Goal: Task Accomplishment & Management: Use online tool/utility

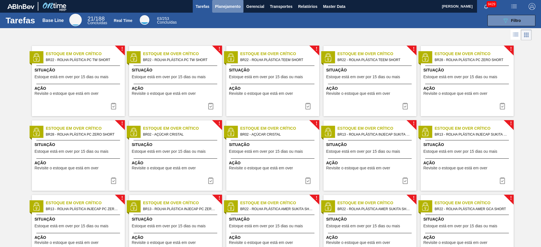
click at [230, 10] on button "Planejamento" at bounding box center [227, 6] width 31 height 13
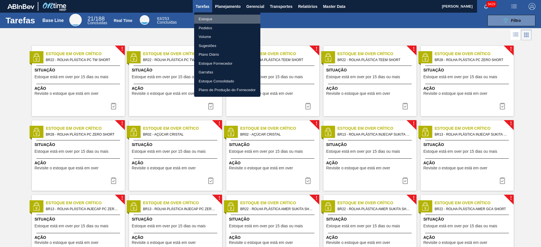
click at [220, 16] on li "Estoque" at bounding box center [227, 19] width 66 height 9
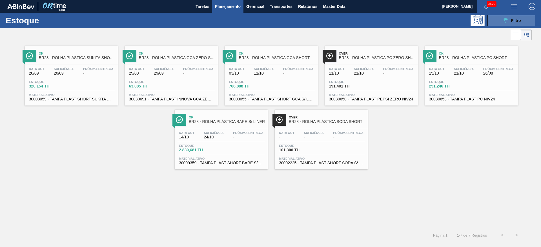
click at [504, 19] on icon "089F7B8B-B2A5-4AFE-B5C0-19BA573D28AC" at bounding box center [505, 20] width 7 height 7
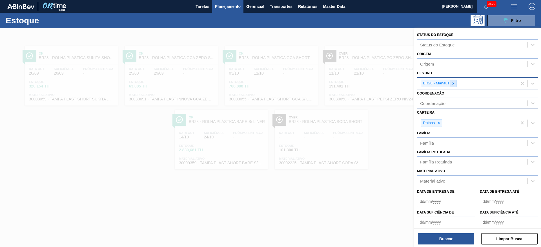
click at [452, 82] on icon at bounding box center [454, 84] width 4 height 4
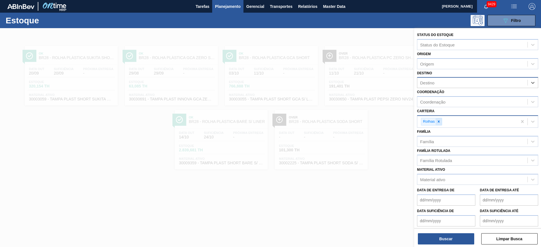
click at [440, 122] on icon at bounding box center [439, 122] width 4 height 4
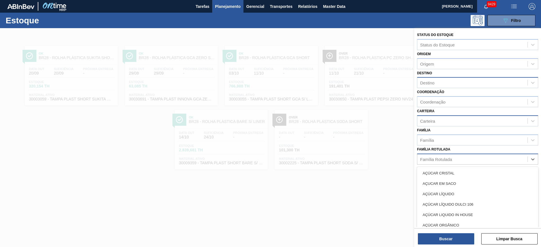
click at [443, 163] on div "Família Rotulada" at bounding box center [472, 159] width 110 height 8
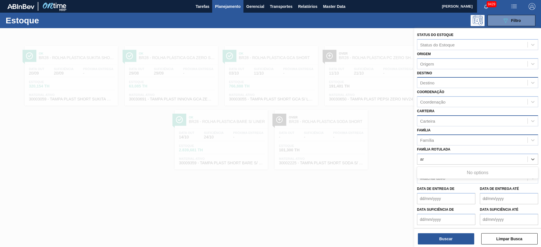
type Rotulada "a"
click at [532, 1] on button "button" at bounding box center [532, 6] width 18 height 13
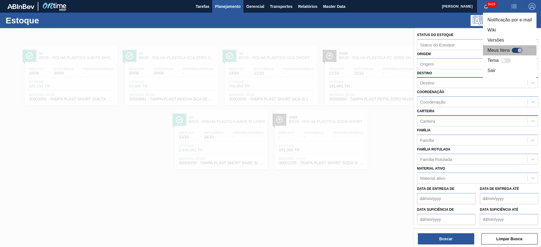
click at [517, 50] on div at bounding box center [517, 50] width 11 height 5
checkbox input "true"
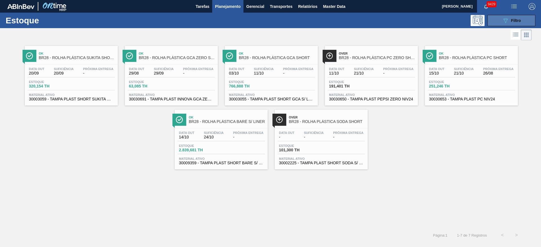
click at [505, 18] on icon "089F7B8B-B2A5-4AFE-B5C0-19BA573D28AC" at bounding box center [505, 20] width 7 height 7
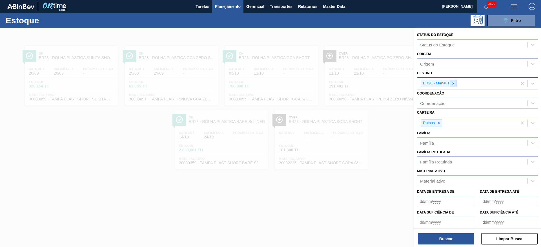
click at [455, 84] on icon at bounding box center [454, 84] width 4 height 4
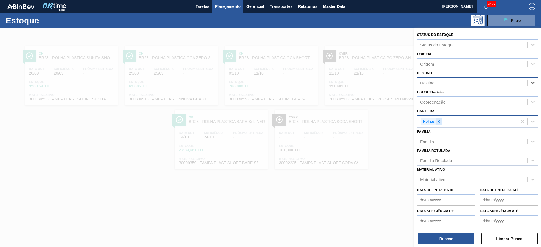
click at [442, 123] on div at bounding box center [439, 121] width 6 height 7
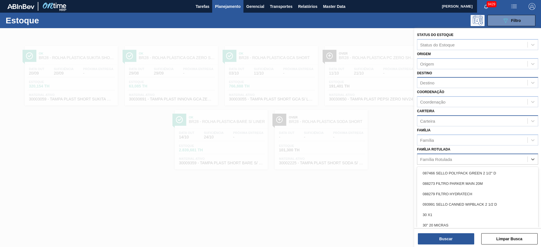
click at [438, 159] on div "Família Rotulada" at bounding box center [436, 159] width 32 height 5
type Rotulada "arroz"
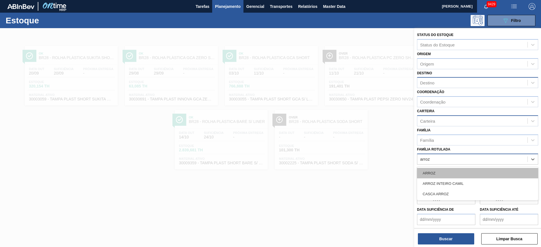
click at [439, 174] on div "ARROZ" at bounding box center [477, 173] width 121 height 10
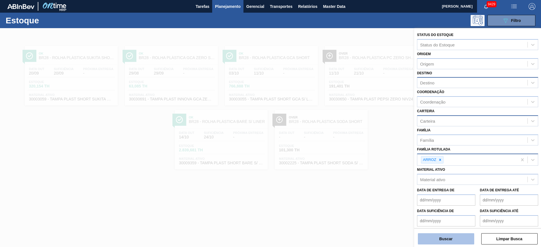
click at [448, 242] on button "Buscar" at bounding box center [446, 239] width 56 height 11
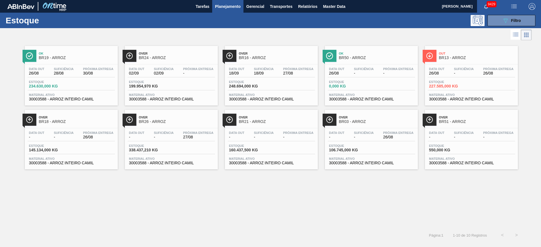
drag, startPoint x: 180, startPoint y: 53, endPoint x: 142, endPoint y: 22, distance: 48.3
click at [142, 22] on div "089F7B8B-B2A5-4AFE-B5C0-19BA573D28AC Filtro" at bounding box center [314, 20] width 448 height 11
click at [500, 19] on button "089F7B8B-B2A5-4AFE-B5C0-19BA573D28AC Filtro" at bounding box center [512, 20] width 48 height 11
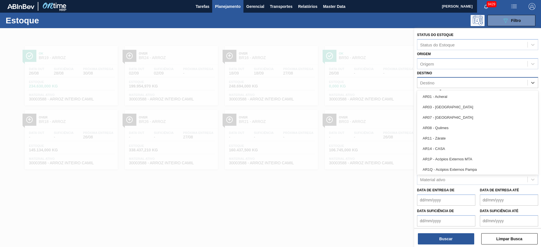
click at [443, 81] on div "Destino" at bounding box center [472, 83] width 110 height 8
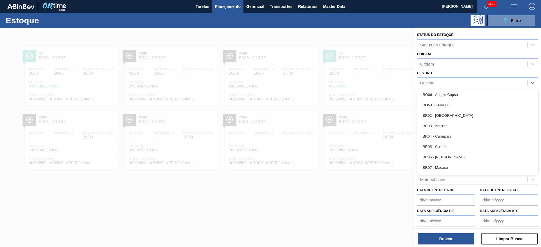
scroll to position [265, 0]
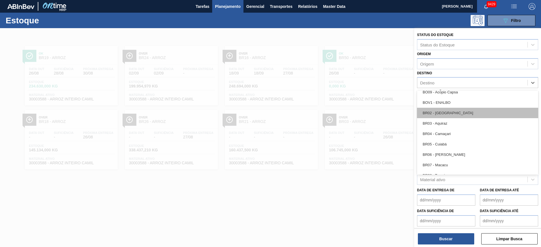
click at [448, 113] on div "BR02 - Sergipe" at bounding box center [477, 113] width 121 height 10
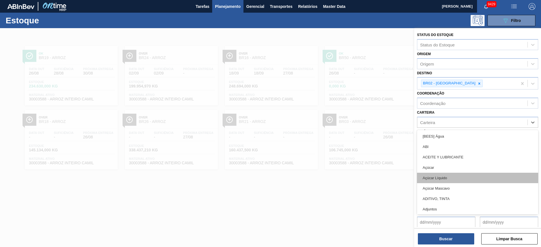
drag, startPoint x: 434, startPoint y: 126, endPoint x: 448, endPoint y: 179, distance: 55.5
click at [448, 128] on div "option Rolhas, deselected. option Açúcar Líquido focused, 5 of 101. 101 results…" at bounding box center [477, 122] width 121 height 11
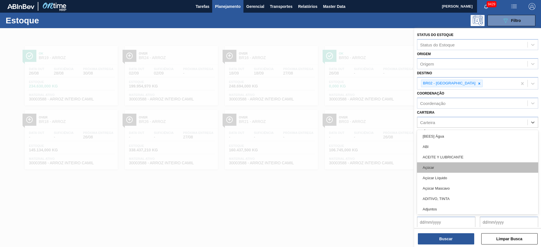
click at [450, 172] on div "Açúcar" at bounding box center [477, 168] width 121 height 10
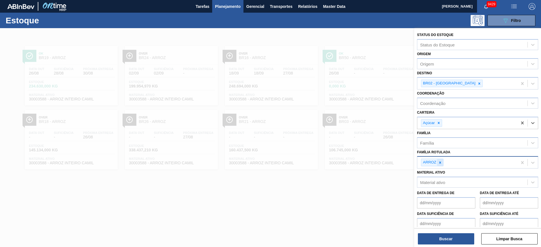
click at [443, 165] on div at bounding box center [440, 162] width 6 height 7
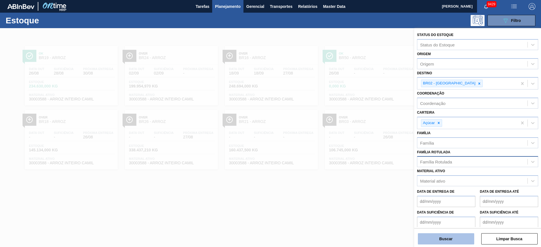
click at [443, 234] on button "Buscar" at bounding box center [446, 239] width 56 height 11
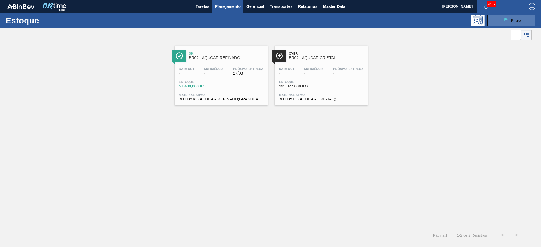
click at [514, 26] on button "089F7B8B-B2A5-4AFE-B5C0-19BA573D28AC Filtro" at bounding box center [512, 20] width 48 height 11
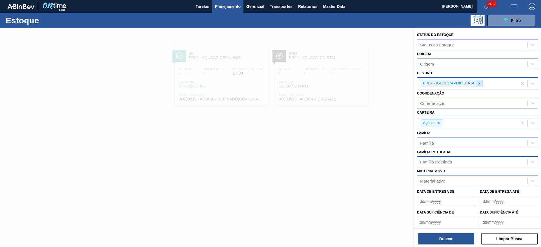
click at [476, 81] on div at bounding box center [479, 83] width 6 height 7
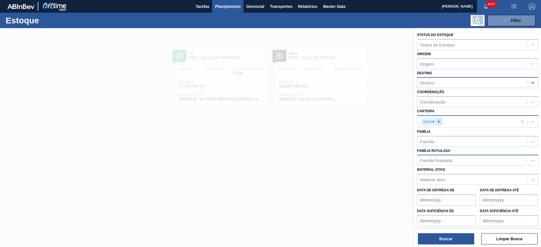
click at [441, 122] on icon at bounding box center [439, 122] width 4 height 4
click at [226, 1] on button "Planejamento" at bounding box center [227, 6] width 31 height 13
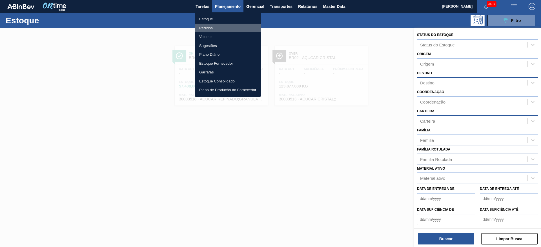
click at [222, 26] on li "Pedidos" at bounding box center [228, 28] width 66 height 9
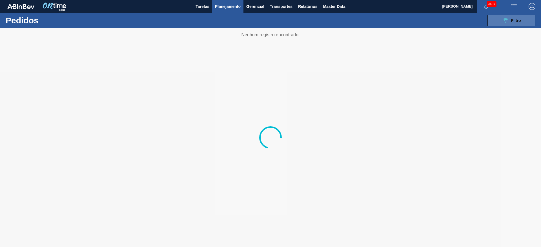
click at [503, 22] on icon "089F7B8B-B2A5-4AFE-B5C0-19BA573D28AC" at bounding box center [505, 20] width 7 height 7
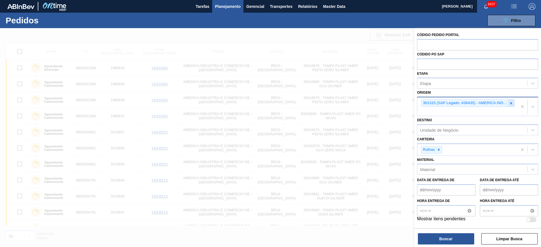
click at [510, 105] on icon at bounding box center [511, 103] width 4 height 4
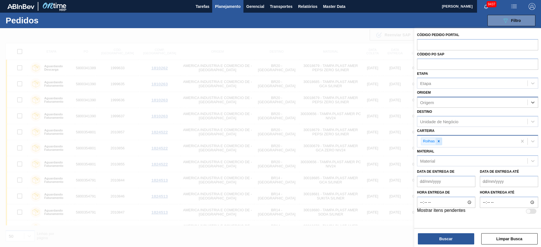
click at [437, 143] on div at bounding box center [439, 141] width 6 height 7
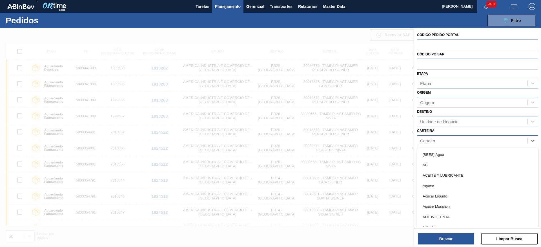
click at [437, 143] on div "Carteira" at bounding box center [472, 141] width 110 height 8
type input "su"
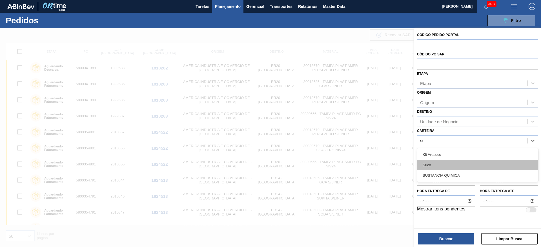
click at [443, 167] on div "Suco" at bounding box center [477, 165] width 121 height 10
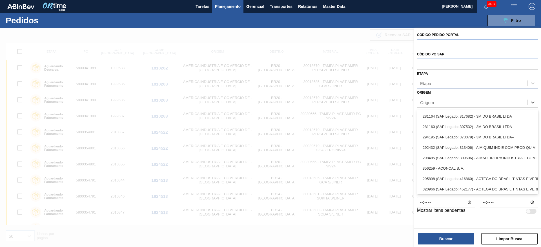
click at [442, 105] on div "Origem" at bounding box center [472, 103] width 110 height 8
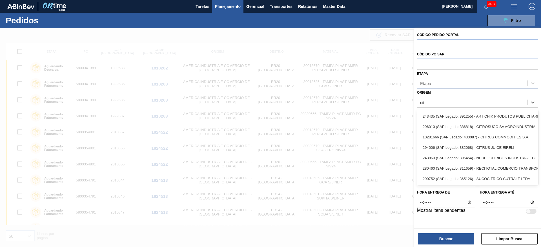
type input "citr"
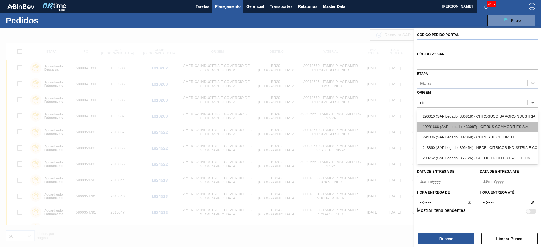
click at [447, 127] on div "10281666 (SAP Legado: 433087) - CITRUS COMMODITIES S.A." at bounding box center [477, 127] width 121 height 10
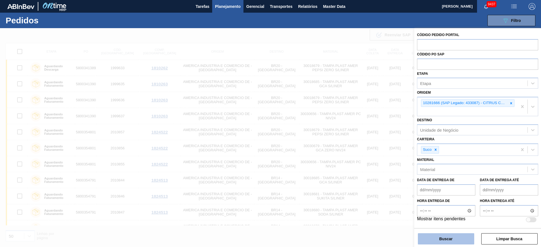
click at [445, 238] on button "Buscar" at bounding box center [446, 239] width 56 height 11
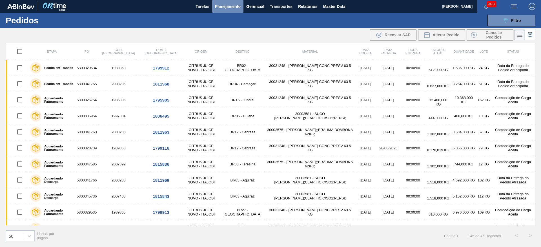
click at [225, 9] on span "Planejamento" at bounding box center [228, 6] width 26 height 7
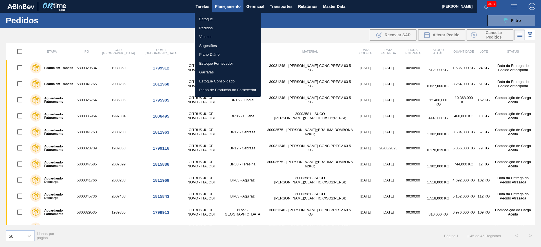
click at [216, 17] on li "Estoque" at bounding box center [228, 19] width 66 height 9
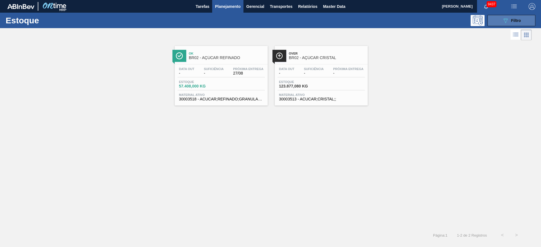
click at [496, 15] on button "089F7B8B-B2A5-4AFE-B5C0-19BA573D28AC Filtro" at bounding box center [512, 20] width 48 height 11
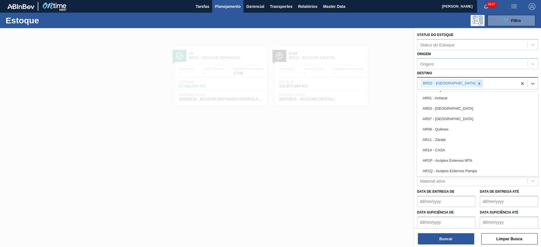
drag, startPoint x: 456, startPoint y: 81, endPoint x: 453, endPoint y: 83, distance: 3.3
click at [453, 83] on div "BR02 - Sergipe" at bounding box center [452, 84] width 62 height 8
click at [478, 83] on icon at bounding box center [480, 84] width 4 height 4
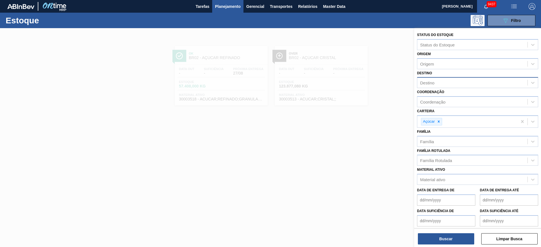
click at [454, 188] on div "Data de Entrega de" at bounding box center [446, 196] width 58 height 19
click at [439, 123] on icon at bounding box center [439, 122] width 4 height 4
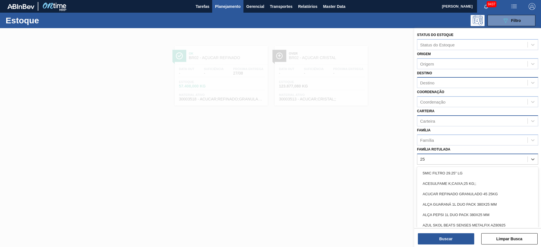
type Rotulada "255"
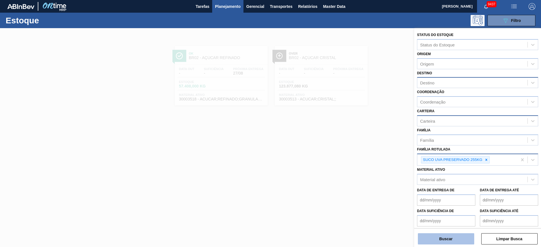
click at [436, 245] on button "Buscar" at bounding box center [446, 239] width 56 height 11
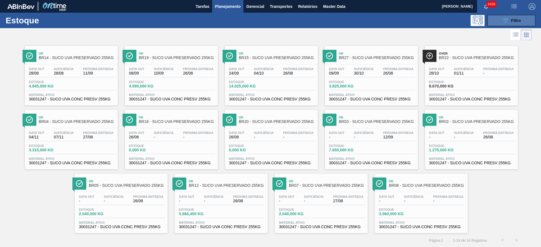
click at [504, 22] on icon "089F7B8B-B2A5-4AFE-B5C0-19BA573D28AC" at bounding box center [505, 20] width 7 height 7
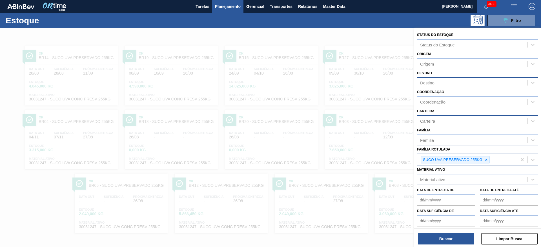
click at [450, 80] on div "Destino" at bounding box center [472, 83] width 110 height 8
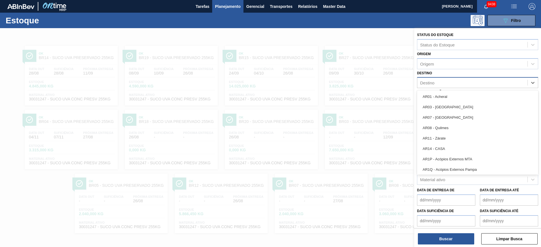
type input "7"
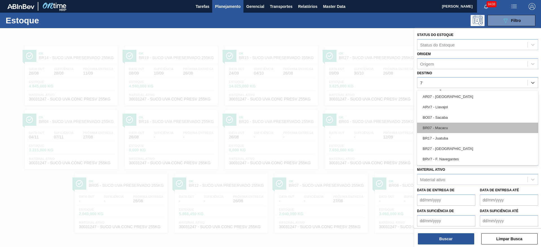
click at [445, 127] on div "BR07 - Macacu" at bounding box center [477, 128] width 121 height 10
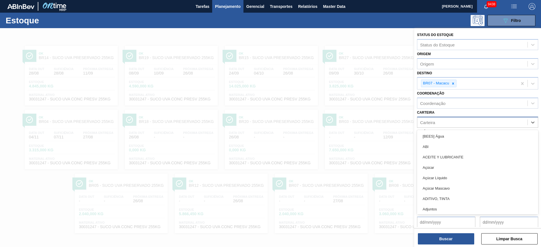
click at [440, 124] on div "Carteira" at bounding box center [472, 122] width 110 height 8
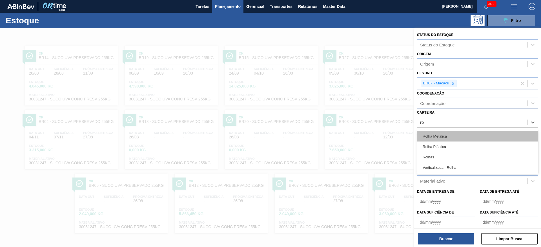
type input "rol"
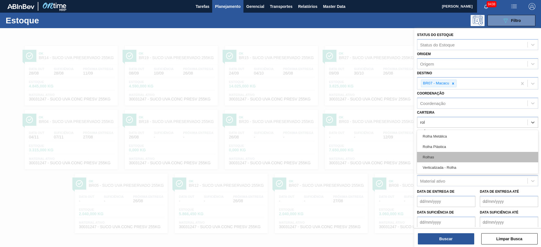
click at [441, 154] on div "Rolhas" at bounding box center [477, 157] width 121 height 10
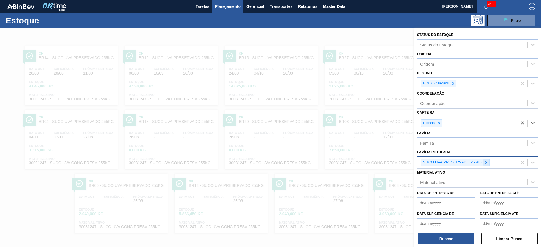
click at [486, 161] on icon at bounding box center [487, 163] width 4 height 4
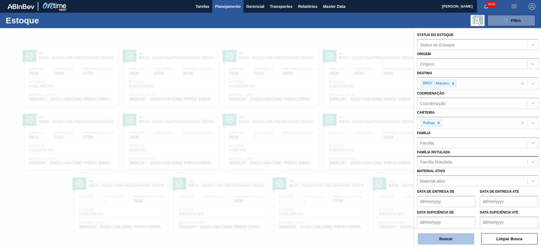
click at [443, 241] on button "Buscar" at bounding box center [446, 239] width 56 height 11
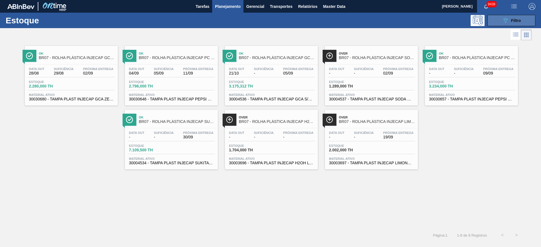
click at [508, 19] on icon "089F7B8B-B2A5-4AFE-B5C0-19BA573D28AC" at bounding box center [505, 20] width 7 height 7
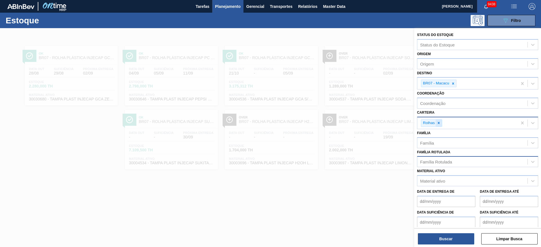
click at [440, 123] on icon at bounding box center [439, 123] width 4 height 4
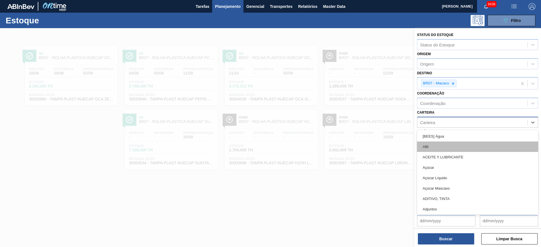
drag, startPoint x: 440, startPoint y: 123, endPoint x: 442, endPoint y: 150, distance: 27.7
click at [442, 128] on div "option Rolhas, deselected. option ABI focused, 2 of 101. 101 results available.…" at bounding box center [477, 122] width 121 height 11
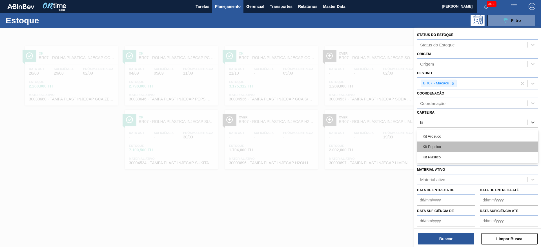
type input "kit"
click at [442, 150] on div "Kit Pepsico" at bounding box center [477, 147] width 121 height 10
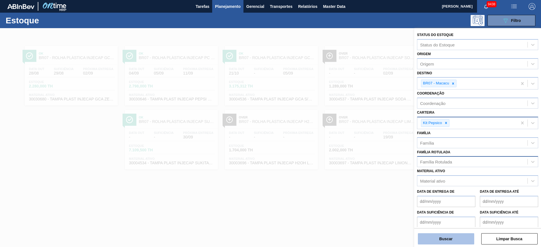
click at [446, 242] on button "Buscar" at bounding box center [446, 239] width 56 height 11
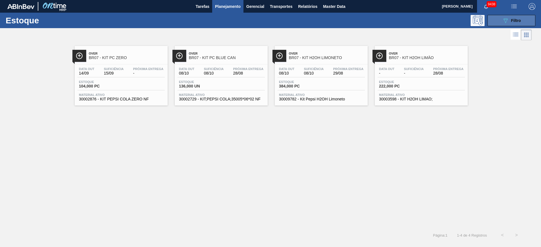
click at [497, 21] on button "089F7B8B-B2A5-4AFE-B5C0-19BA573D28AC Filtro" at bounding box center [512, 20] width 48 height 11
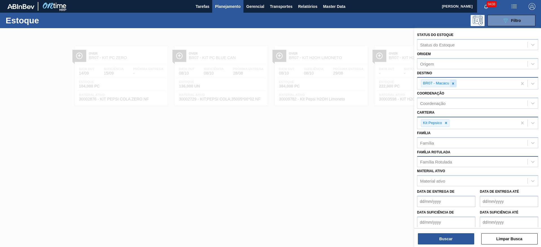
click at [455, 85] on icon at bounding box center [453, 84] width 4 height 4
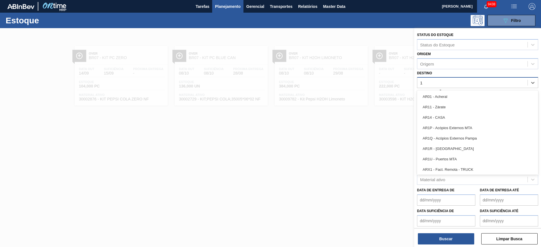
type input "15"
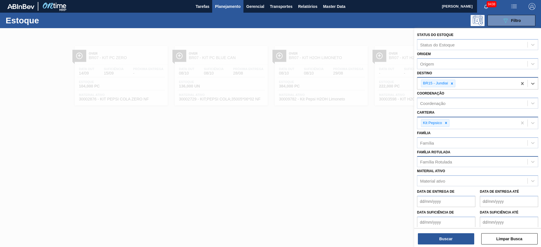
click at [446, 124] on icon at bounding box center [446, 123] width 4 height 4
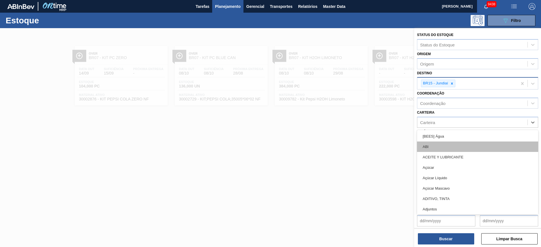
drag, startPoint x: 446, startPoint y: 124, endPoint x: 441, endPoint y: 147, distance: 23.6
click at [441, 128] on div "option Kit Pepsico, deselected. option ABI focused, 2 of 101. 101 results avail…" at bounding box center [477, 122] width 121 height 11
type input "rol"
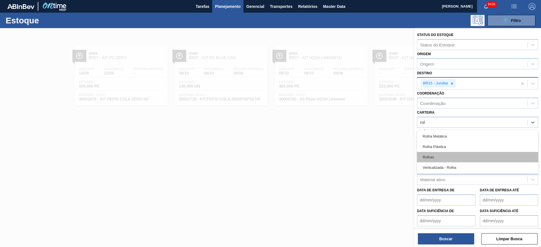
click at [441, 158] on div "Rolhas" at bounding box center [477, 157] width 121 height 10
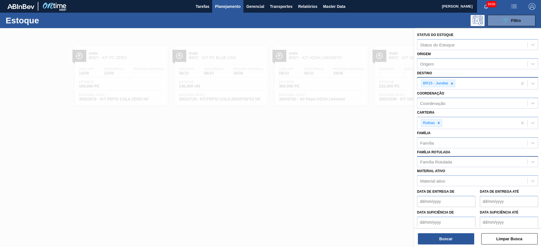
click at [441, 233] on div "Buscar Limpar Busca" at bounding box center [477, 237] width 127 height 16
click at [441, 237] on button "Buscar" at bounding box center [446, 239] width 56 height 11
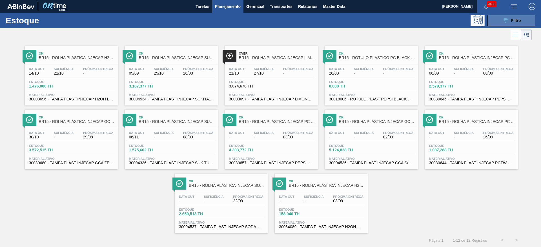
click at [501, 23] on button "089F7B8B-B2A5-4AFE-B5C0-19BA573D28AC Filtro" at bounding box center [512, 20] width 48 height 11
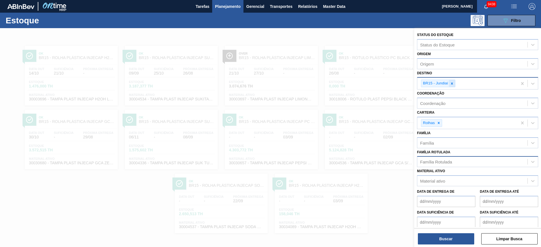
click at [455, 85] on div at bounding box center [452, 83] width 6 height 7
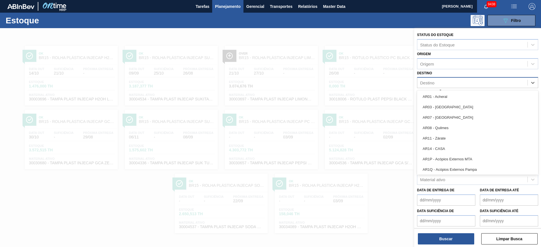
click at [455, 85] on div "Destino" at bounding box center [472, 83] width 110 height 8
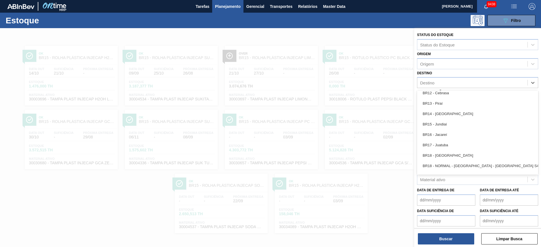
scroll to position [391, 0]
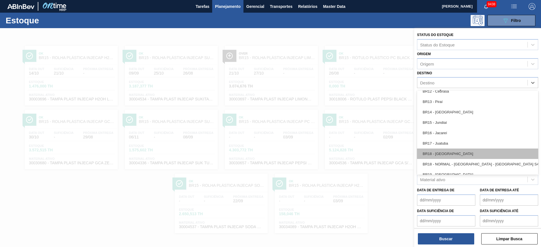
click at [449, 152] on div "BR18 - Pernambuco" at bounding box center [477, 154] width 121 height 10
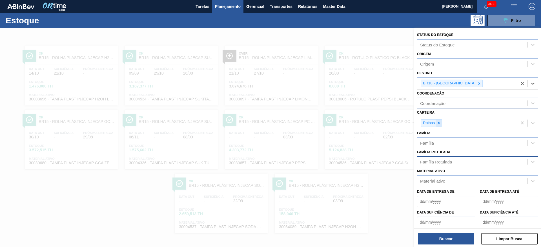
click at [439, 124] on icon at bounding box center [439, 123] width 2 height 2
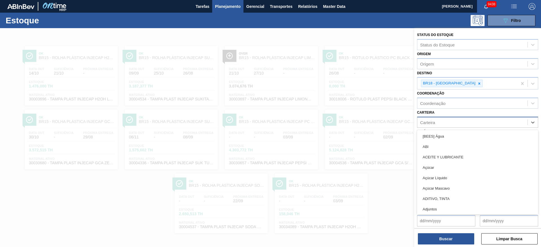
click at [439, 124] on div "Carteira" at bounding box center [472, 122] width 110 height 8
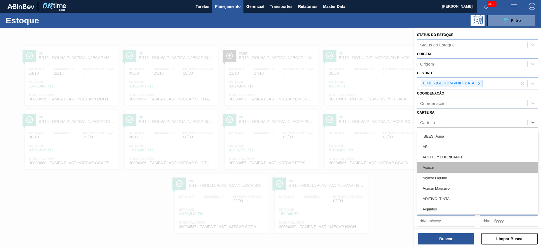
click at [439, 170] on div "Açúcar" at bounding box center [477, 168] width 121 height 10
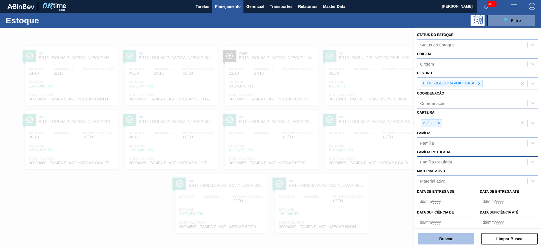
click at [444, 238] on button "Buscar" at bounding box center [446, 239] width 56 height 11
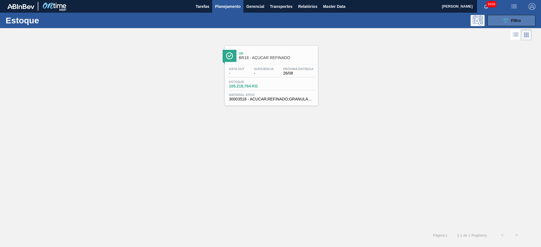
click at [505, 18] on icon "089F7B8B-B2A5-4AFE-B5C0-19BA573D28AC" at bounding box center [505, 20] width 7 height 7
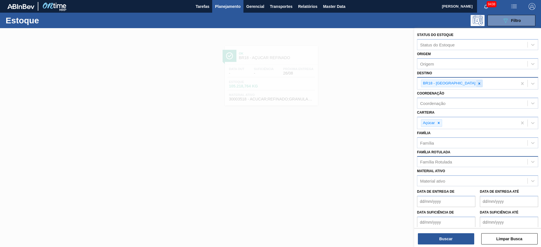
click at [479, 84] on icon at bounding box center [480, 84] width 2 height 2
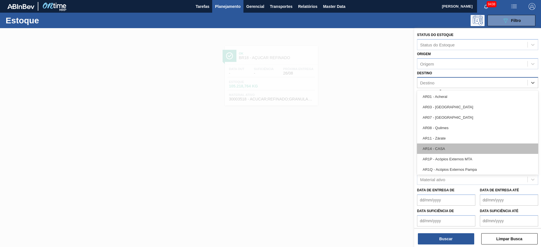
drag, startPoint x: 461, startPoint y: 84, endPoint x: 450, endPoint y: 152, distance: 69.7
click at [450, 88] on div "option BR18 - Pernambuco, deselected. option AR01 - Acheral focused, 1 of 92. 9…" at bounding box center [477, 82] width 121 height 11
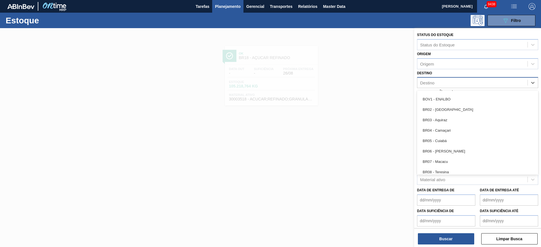
scroll to position [269, 0]
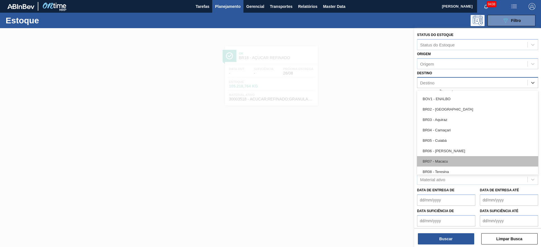
click at [448, 161] on div "BR07 - Macacu" at bounding box center [477, 161] width 121 height 10
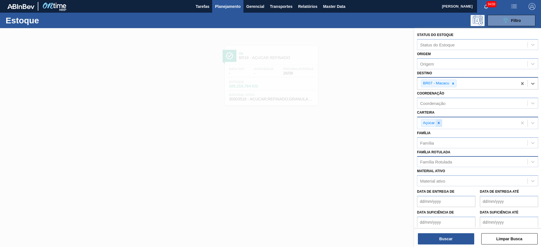
click at [438, 123] on icon at bounding box center [439, 123] width 4 height 4
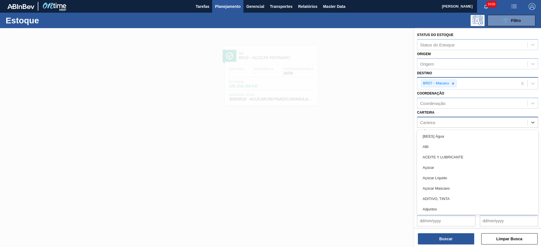
click at [438, 123] on div "Carteira" at bounding box center [472, 122] width 110 height 8
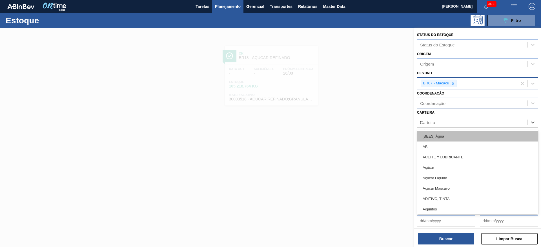
type input "kit"
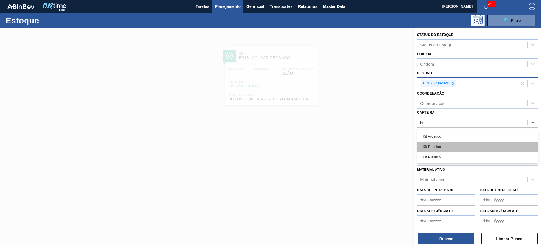
click at [441, 147] on div "Kit Pepsico" at bounding box center [477, 147] width 121 height 10
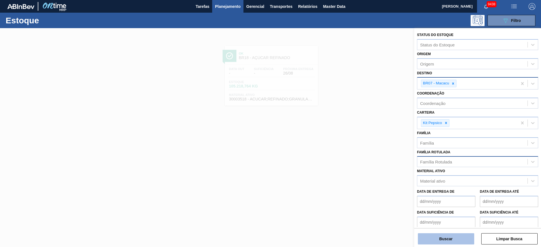
click at [438, 237] on button "Buscar" at bounding box center [446, 239] width 56 height 11
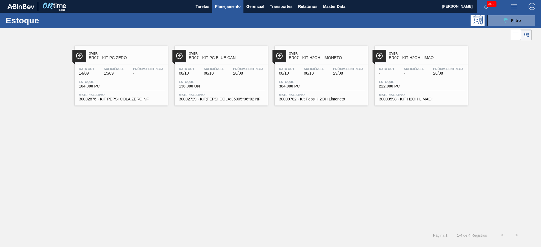
click at [206, 53] on span "Over" at bounding box center [227, 53] width 76 height 3
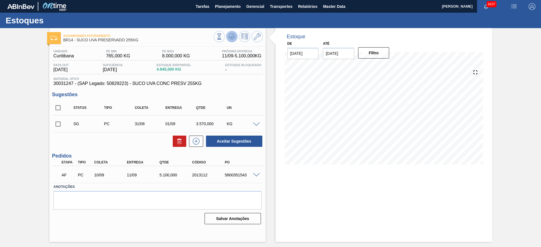
click at [230, 33] on button at bounding box center [231, 36] width 11 height 11
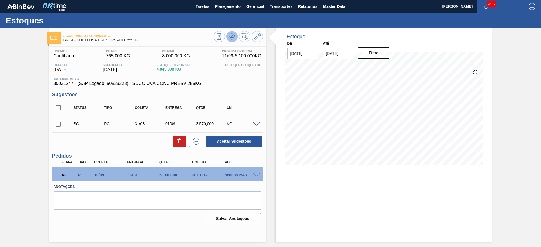
click at [230, 33] on button at bounding box center [231, 36] width 11 height 11
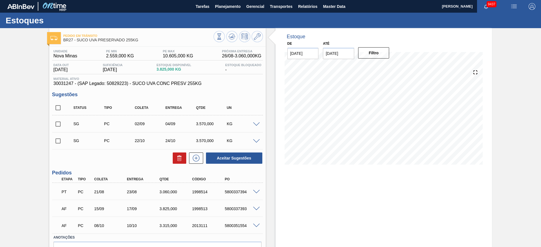
click at [326, 179] on div "Estoque De 26/08/2025 Até 04/10/2025 Filtro 06/09 Projeção de Estoque 8,763.802…" at bounding box center [384, 154] width 216 height 252
drag, startPoint x: 59, startPoint y: 123, endPoint x: 55, endPoint y: 124, distance: 4.2
click at [55, 124] on input "checkbox" at bounding box center [58, 124] width 12 height 12
checkbox input "true"
click at [254, 125] on span at bounding box center [256, 125] width 7 height 4
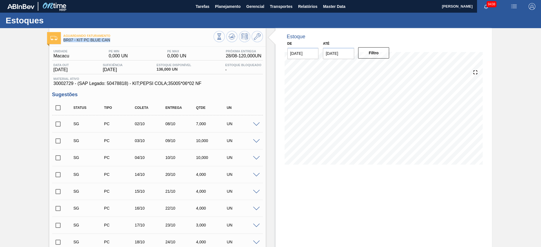
drag, startPoint x: 64, startPoint y: 41, endPoint x: 125, endPoint y: 45, distance: 61.6
click at [148, 66] on div "Data out 08/10/2025 Suficiência 08/10/2025 Estoque Disponível 136,000 UN Estoqu…" at bounding box center [157, 68] width 211 height 11
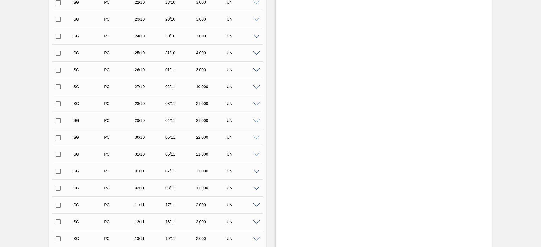
scroll to position [439, 0]
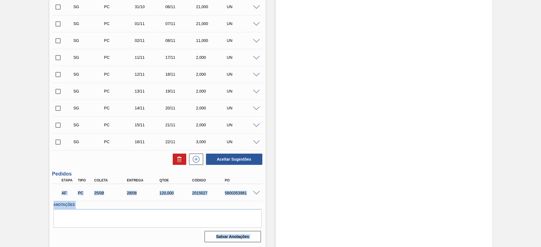
drag, startPoint x: 61, startPoint y: 191, endPoint x: 279, endPoint y: 201, distance: 218.7
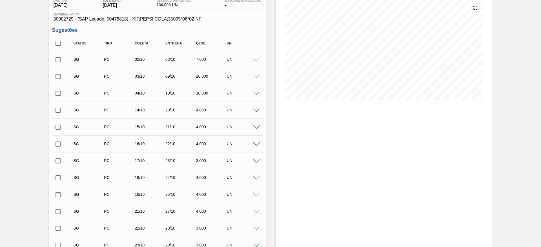
scroll to position [0, 0]
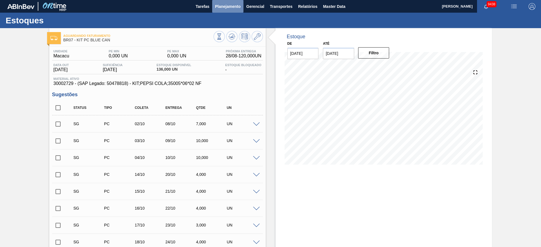
click at [226, 8] on span "Planejamento" at bounding box center [228, 6] width 26 height 7
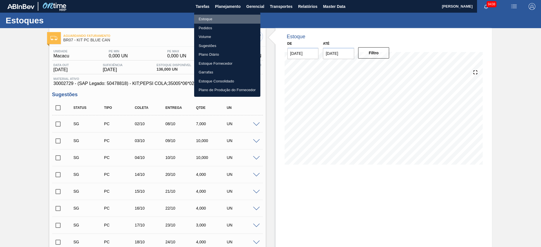
click at [224, 19] on li "Estoque" at bounding box center [227, 19] width 66 height 9
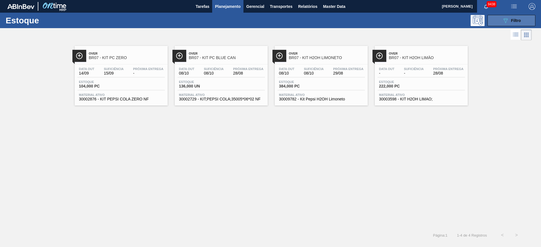
click at [501, 22] on button "089F7B8B-B2A5-4AFE-B5C0-19BA573D28AC Filtro" at bounding box center [512, 20] width 48 height 11
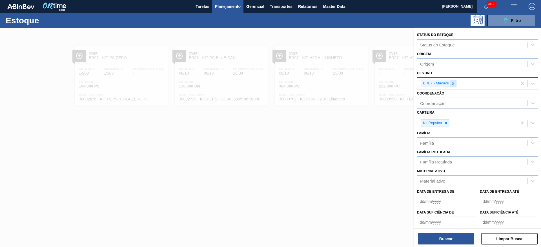
click at [450, 84] on div at bounding box center [453, 83] width 6 height 7
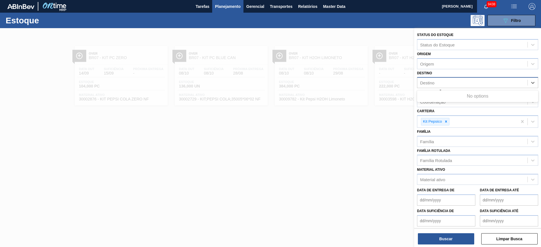
click at [450, 84] on div "Destino" at bounding box center [472, 83] width 110 height 8
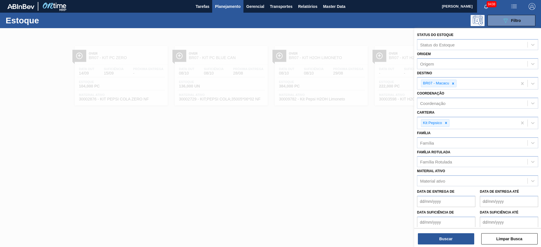
click at [443, 72] on div "Destino BR07 - Macacu" at bounding box center [477, 79] width 121 height 21
click at [451, 84] on div at bounding box center [453, 83] width 6 height 7
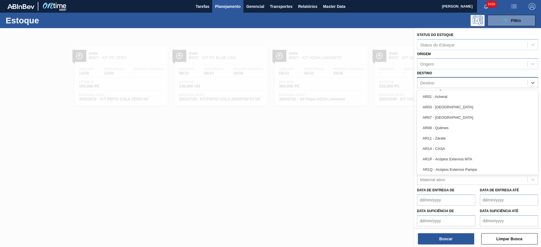
click at [451, 84] on div "Destino" at bounding box center [472, 83] width 110 height 8
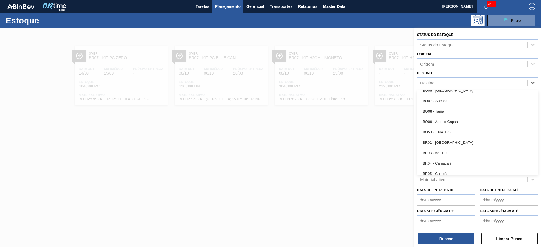
scroll to position [236, 0]
click at [446, 162] on div "BR04 - Camaçari" at bounding box center [477, 163] width 121 height 10
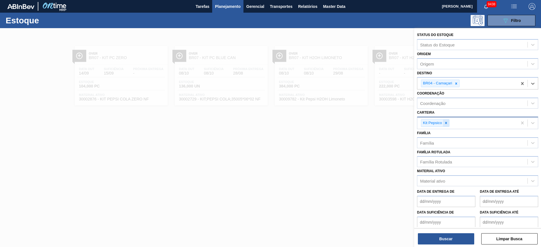
click at [447, 122] on icon at bounding box center [446, 123] width 2 height 2
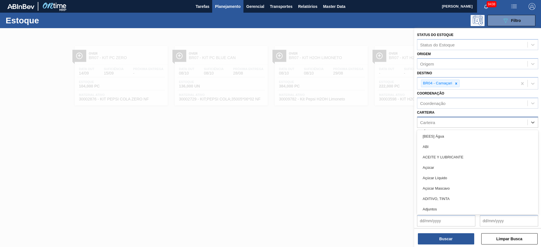
click at [447, 122] on div "Carteira" at bounding box center [472, 122] width 110 height 8
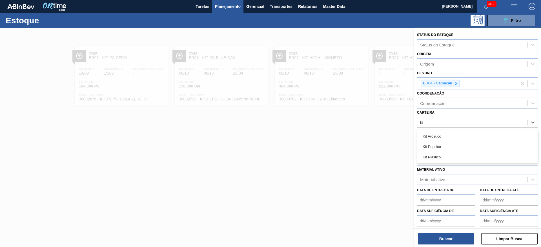
type input "kit"
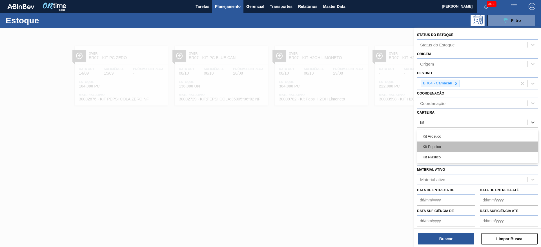
click at [447, 142] on div "Kit Pepsico" at bounding box center [477, 147] width 121 height 10
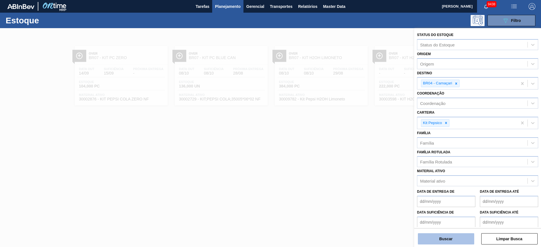
click at [437, 239] on button "Buscar" at bounding box center [446, 239] width 56 height 11
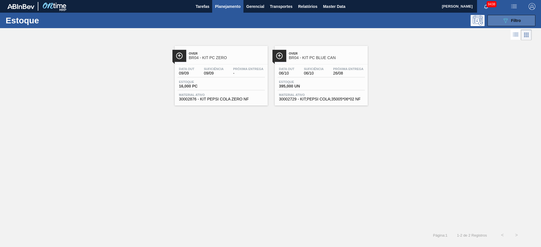
click at [518, 23] on div "089F7B8B-B2A5-4AFE-B5C0-19BA573D28AC Filtro" at bounding box center [511, 20] width 19 height 7
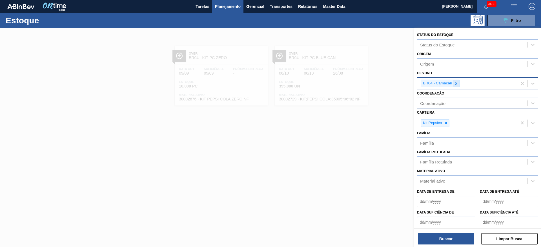
click at [457, 83] on icon at bounding box center [456, 84] width 4 height 4
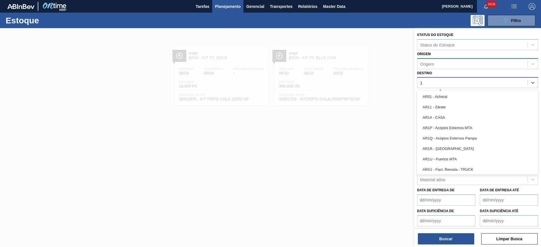
type input "16"
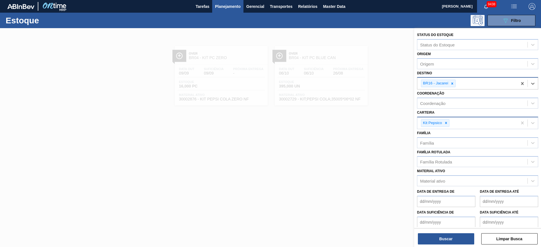
click at [448, 123] on div at bounding box center [446, 123] width 6 height 7
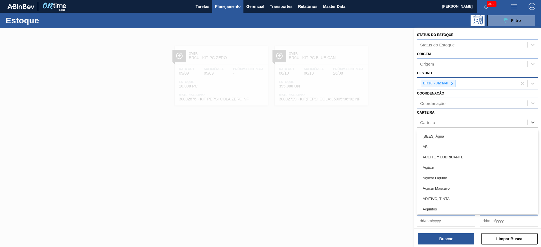
click at [448, 123] on div "Carteira" at bounding box center [472, 122] width 110 height 8
type input "ad"
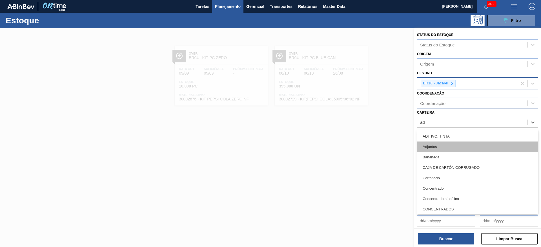
click at [441, 146] on div "Adjuntos" at bounding box center [477, 147] width 121 height 10
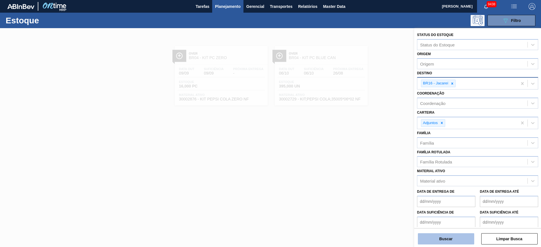
click at [434, 242] on button "Buscar" at bounding box center [446, 239] width 56 height 11
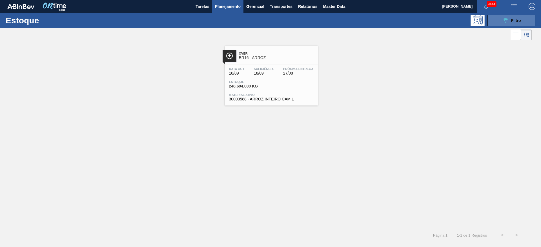
click at [498, 23] on button "089F7B8B-B2A5-4AFE-B5C0-19BA573D28AC Filtro" at bounding box center [512, 20] width 48 height 11
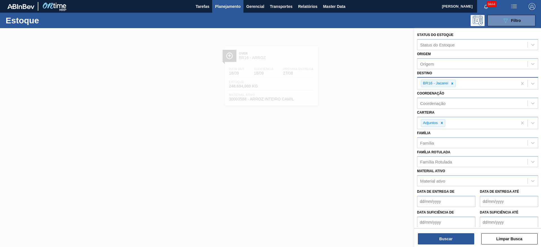
click at [454, 85] on icon at bounding box center [452, 84] width 4 height 4
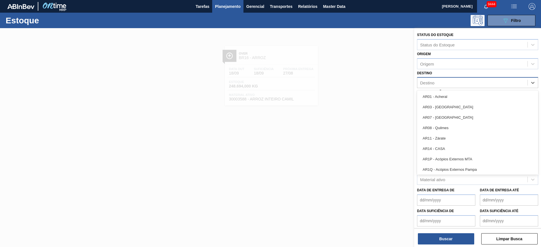
click at [454, 85] on div "Destino" at bounding box center [472, 83] width 110 height 8
type input "18"
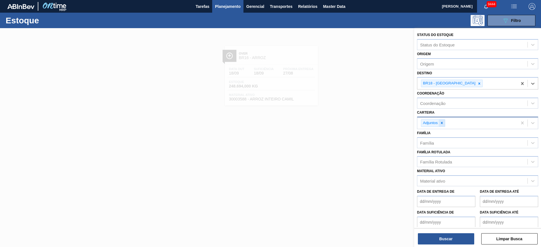
click at [442, 122] on icon at bounding box center [442, 123] width 4 height 4
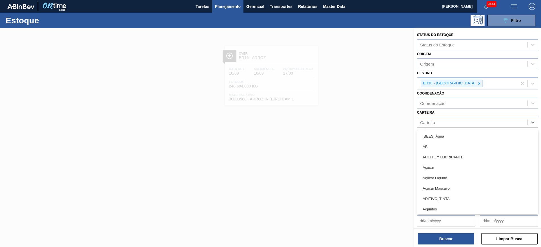
click at [442, 122] on div "Carteira" at bounding box center [472, 122] width 110 height 8
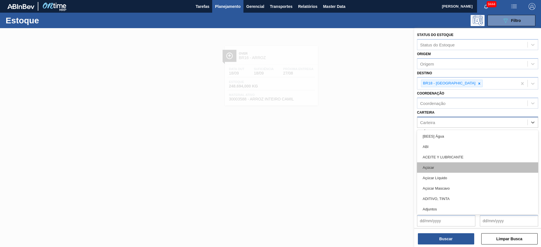
click at [441, 165] on div "Açúcar" at bounding box center [477, 168] width 121 height 10
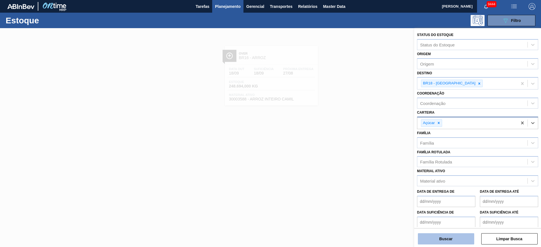
click at [446, 241] on button "Buscar" at bounding box center [446, 239] width 56 height 11
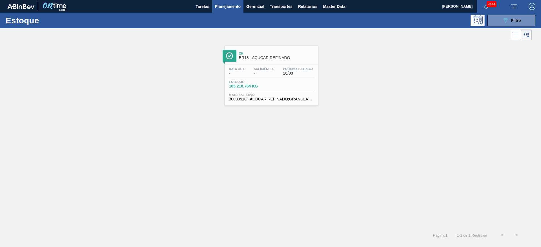
click at [269, 69] on span "Suficiência" at bounding box center [264, 68] width 20 height 3
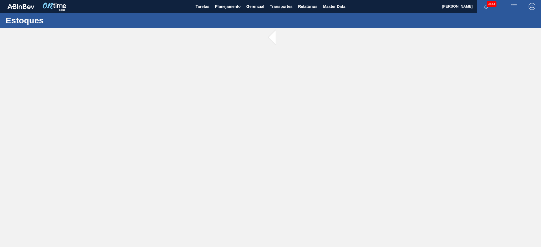
click at [269, 69] on main "Tarefas Planejamento Gerencial Transportes Relatórios Master Data José Albérico…" at bounding box center [270, 123] width 541 height 247
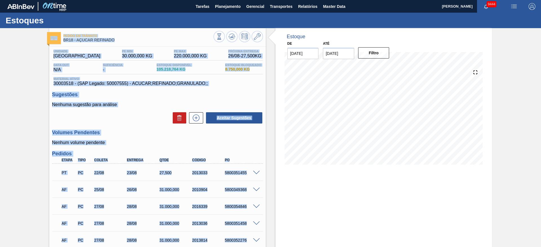
click at [217, 92] on h3 "Sugestões" at bounding box center [157, 95] width 211 height 6
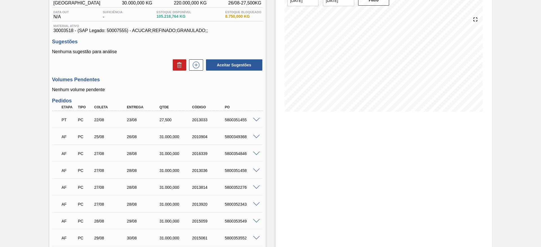
scroll to position [115, 0]
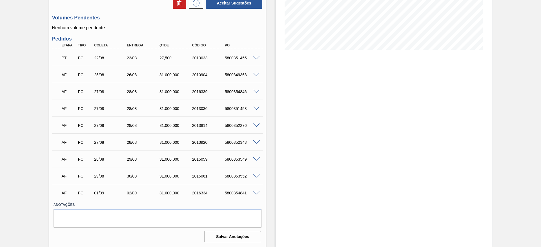
click at [238, 90] on div "5800354846" at bounding box center [242, 92] width 37 height 5
copy div "5800354846"
click at [235, 109] on div "5800351458" at bounding box center [242, 109] width 37 height 5
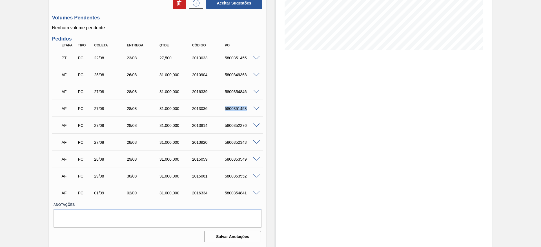
copy div "5800351458"
click at [233, 125] on div "5800352276" at bounding box center [242, 125] width 37 height 5
copy div "5800352276"
click at [234, 140] on div "5800352343" at bounding box center [242, 142] width 37 height 5
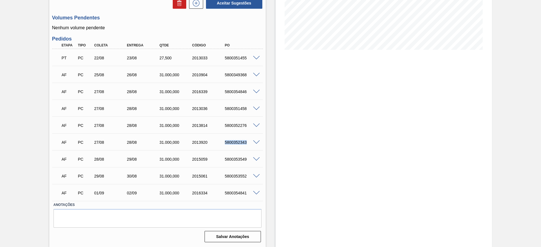
click at [234, 140] on div "5800352343" at bounding box center [242, 142] width 37 height 5
copy div "5800352343"
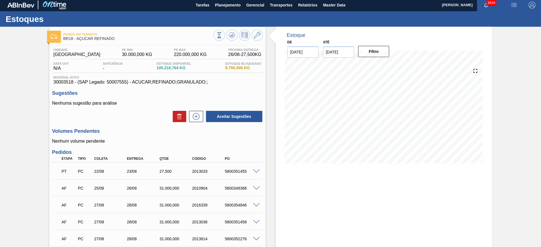
scroll to position [1, 0]
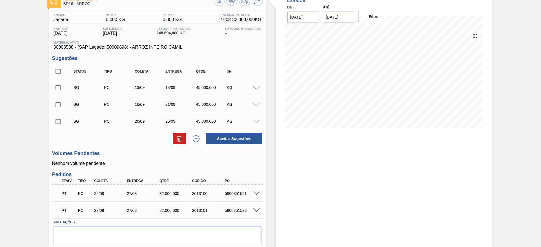
scroll to position [54, 0]
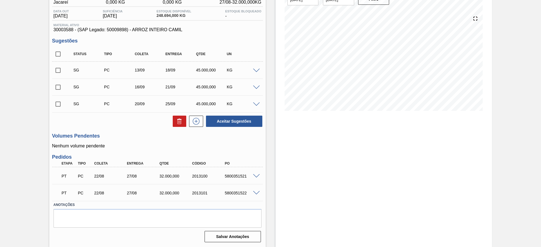
click at [253, 69] on span at bounding box center [256, 71] width 7 height 4
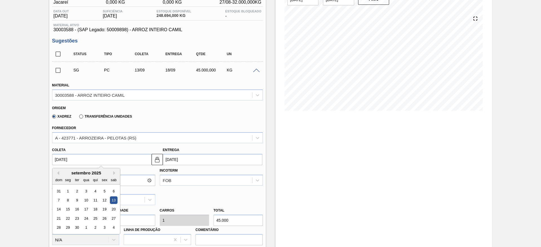
click at [75, 160] on input "[DATE]" at bounding box center [102, 159] width 100 height 11
click at [58, 173] on button "Previous Month" at bounding box center [57, 173] width 4 height 4
click at [97, 228] on div "28" at bounding box center [95, 228] width 8 height 8
type input "[DATE]"
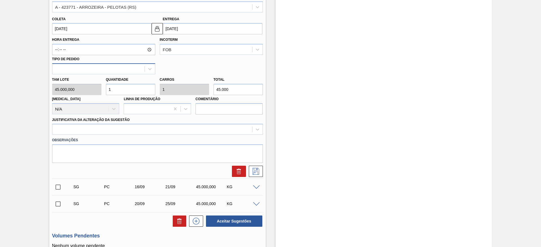
scroll to position [185, 0]
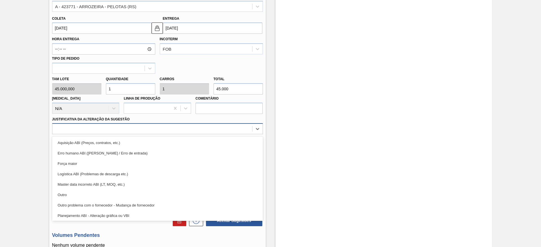
click at [185, 132] on div at bounding box center [152, 129] width 200 height 8
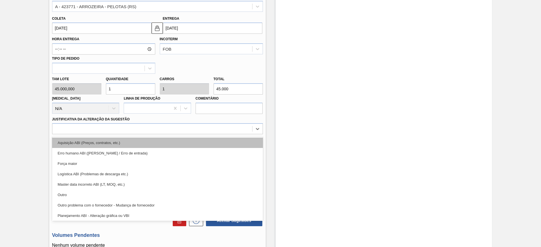
click at [189, 143] on div "Aquisição ABI (Preços, contratos, etc.)" at bounding box center [157, 143] width 211 height 10
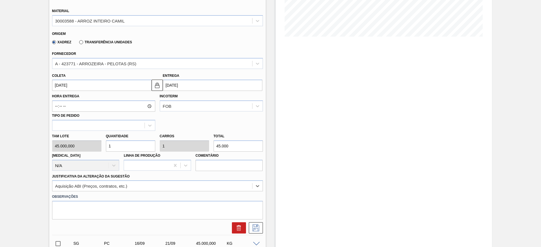
scroll to position [173, 0]
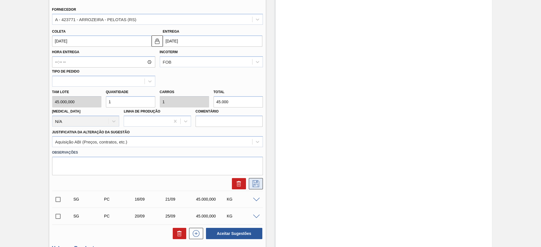
click at [255, 188] on button at bounding box center [256, 183] width 14 height 11
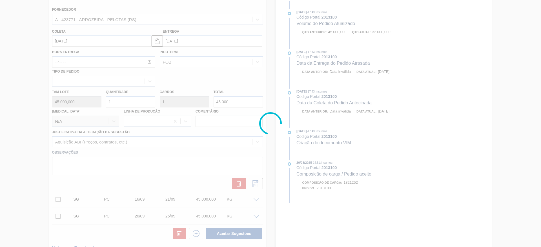
scroll to position [54, 0]
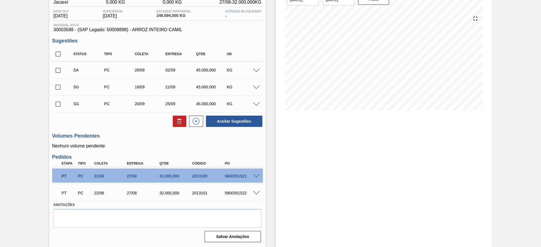
click at [255, 87] on span at bounding box center [256, 88] width 7 height 4
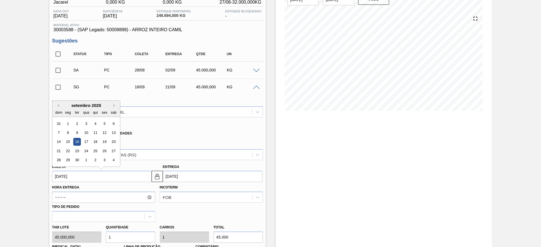
click at [65, 182] on input "[DATE]" at bounding box center [102, 176] width 100 height 11
click at [58, 105] on button "Previous Month" at bounding box center [57, 106] width 4 height 4
click at [106, 160] on div "29" at bounding box center [105, 161] width 8 height 8
type input "[DATE]"
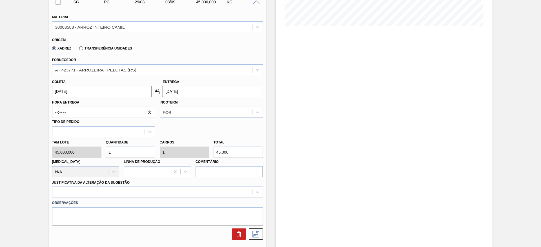
scroll to position [139, 0]
click at [129, 153] on input "1" at bounding box center [130, 152] width 49 height 11
type input "2"
type input "90.000"
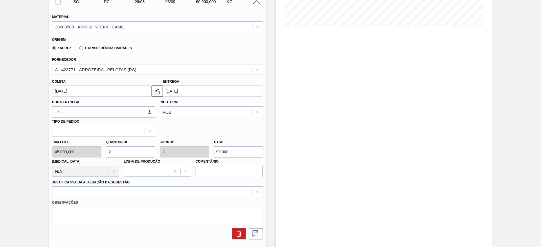
click at [129, 153] on input "2" at bounding box center [130, 152] width 49 height 11
type input "2"
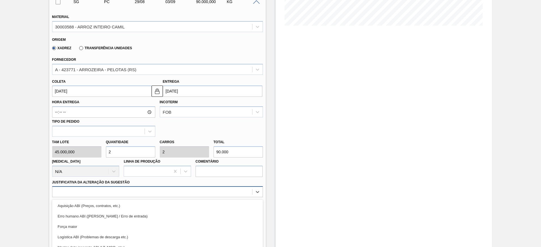
scroll to position [178, 0]
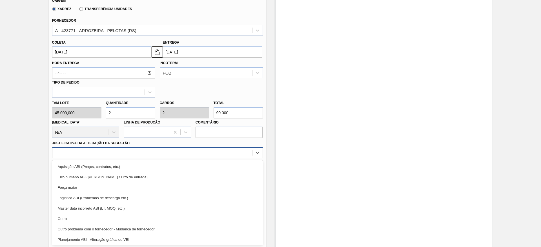
click at [235, 158] on div "option Logística ABI (Problemas de descarga etc.) focused, 4 of 18. 18 results …" at bounding box center [157, 152] width 211 height 11
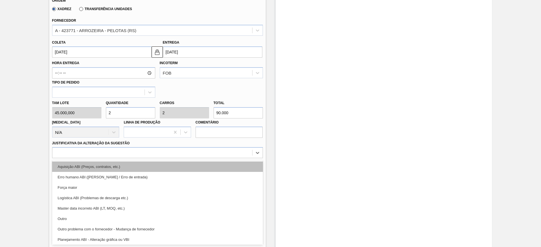
click at [237, 169] on div "Aquisição ABI (Preços, contratos, etc.)" at bounding box center [157, 167] width 211 height 10
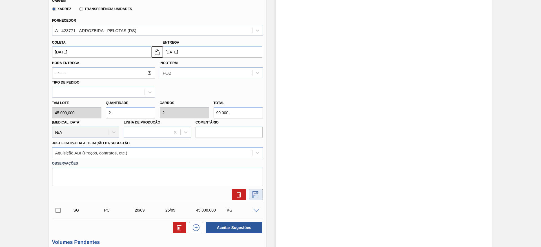
click at [258, 190] on button at bounding box center [256, 194] width 14 height 11
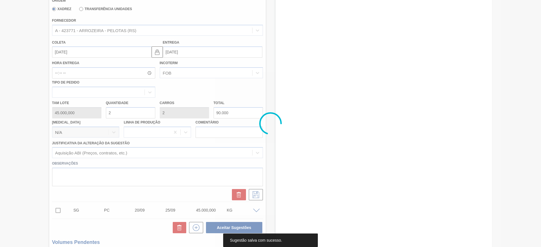
scroll to position [0, 0]
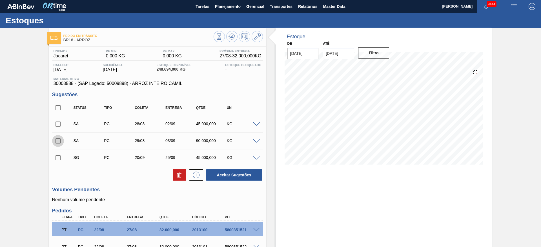
click at [58, 139] on input "checkbox" at bounding box center [58, 141] width 12 height 12
checkbox input "true"
click at [58, 121] on input "checkbox" at bounding box center [58, 124] width 12 height 12
click at [232, 174] on button "Aceitar Sugestões" at bounding box center [234, 175] width 56 height 11
checkbox input "false"
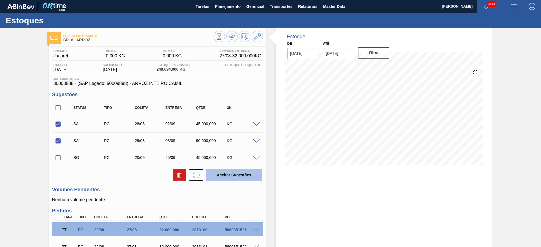
checkbox input "false"
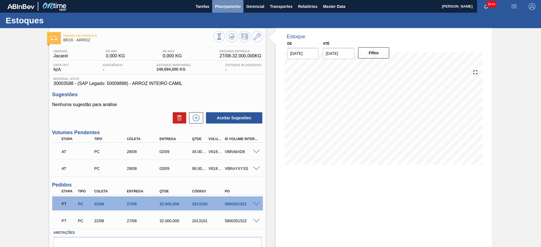
click at [226, 2] on button "Planejamento" at bounding box center [227, 6] width 31 height 13
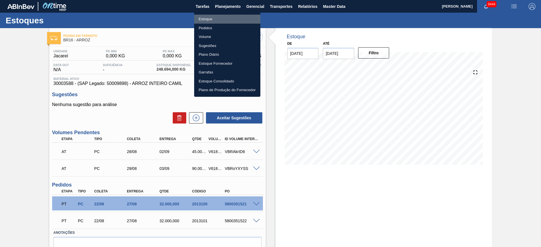
click at [216, 18] on li "Estoque" at bounding box center [227, 19] width 66 height 9
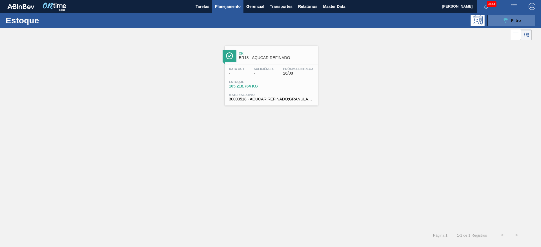
click at [506, 22] on icon "089F7B8B-B2A5-4AFE-B5C0-19BA573D28AC" at bounding box center [505, 20] width 7 height 7
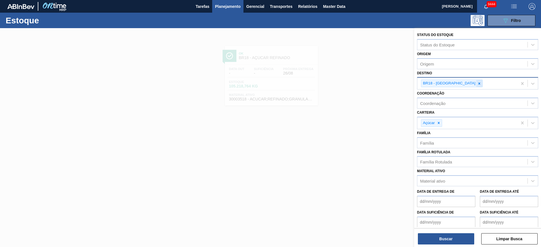
click at [478, 82] on icon at bounding box center [480, 84] width 4 height 4
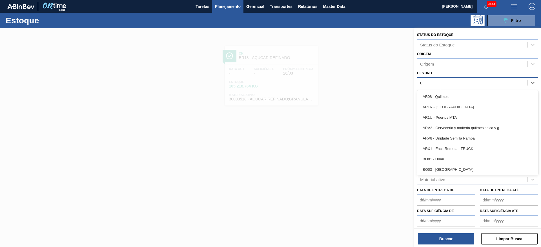
type input "ub"
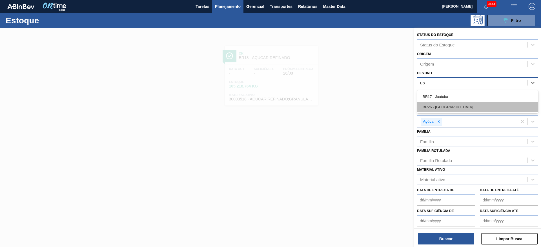
click at [445, 108] on div "BR26 - Uberlândia" at bounding box center [477, 107] width 121 height 10
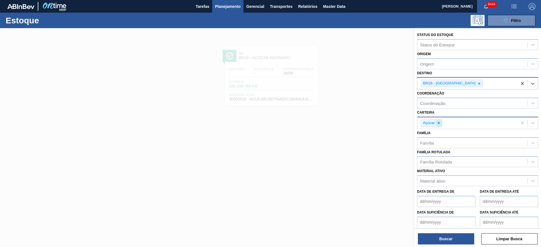
click at [440, 126] on div at bounding box center [439, 123] width 6 height 7
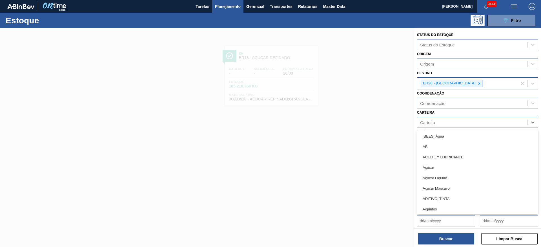
click at [440, 126] on div "Carteira" at bounding box center [472, 122] width 110 height 8
type input "ad"
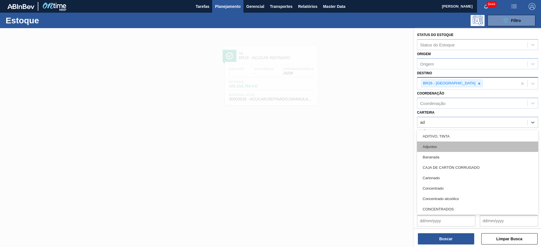
click at [438, 144] on div "Adjuntos" at bounding box center [477, 147] width 121 height 10
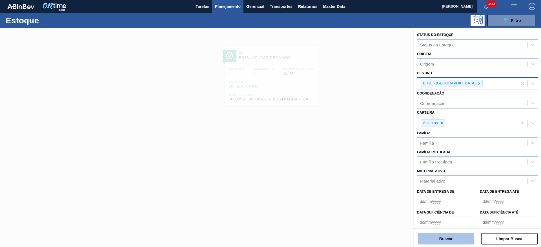
click at [448, 244] on button "Buscar" at bounding box center [446, 239] width 56 height 11
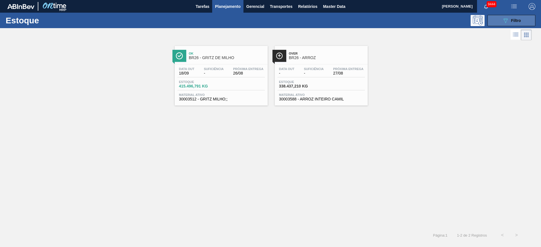
click at [505, 25] on button "089F7B8B-B2A5-4AFE-B5C0-19BA573D28AC Filtro" at bounding box center [512, 20] width 48 height 11
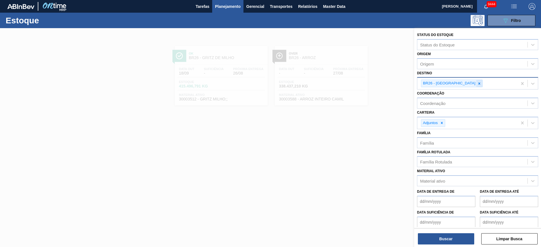
click at [476, 87] on div at bounding box center [479, 83] width 6 height 7
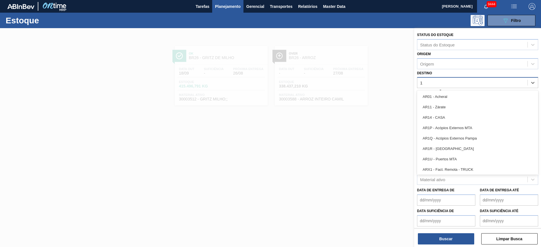
type input "19"
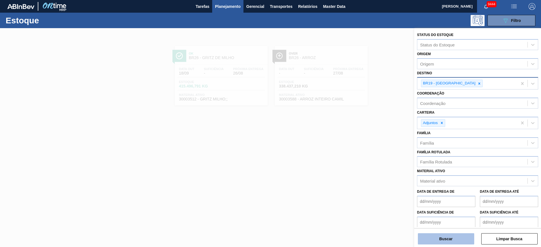
click at [437, 239] on button "Buscar" at bounding box center [446, 239] width 56 height 11
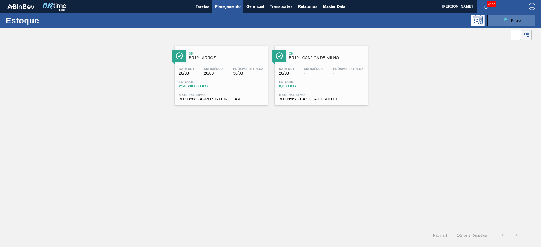
click at [501, 17] on button "089F7B8B-B2A5-4AFE-B5C0-19BA573D28AC Filtro" at bounding box center [512, 20] width 48 height 11
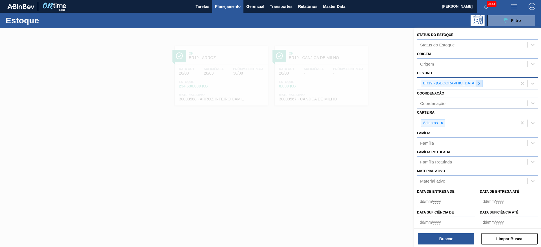
click at [478, 85] on icon at bounding box center [480, 84] width 4 height 4
type input "3"
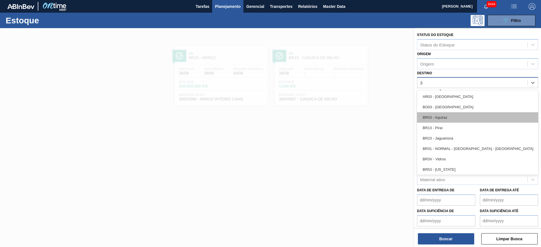
click at [449, 117] on div "BR03 - Aquiraz" at bounding box center [477, 117] width 121 height 10
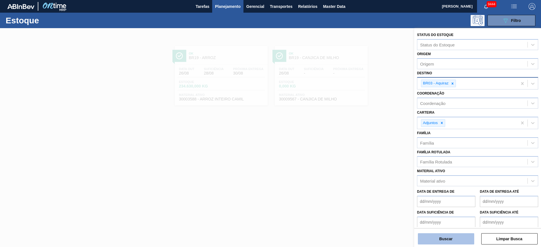
drag, startPoint x: 448, startPoint y: 233, endPoint x: 447, endPoint y: 239, distance: 5.7
click at [447, 239] on div "Buscar Limpar Busca" at bounding box center [477, 237] width 127 height 16
click at [447, 239] on button "Buscar" at bounding box center [446, 239] width 56 height 11
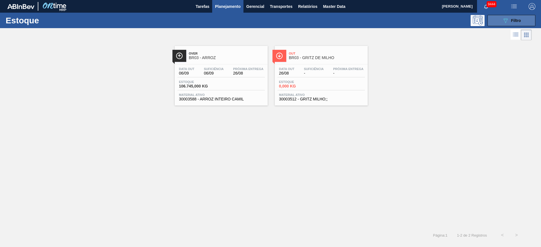
click at [499, 23] on button "089F7B8B-B2A5-4AFE-B5C0-19BA573D28AC Filtro" at bounding box center [512, 20] width 48 height 11
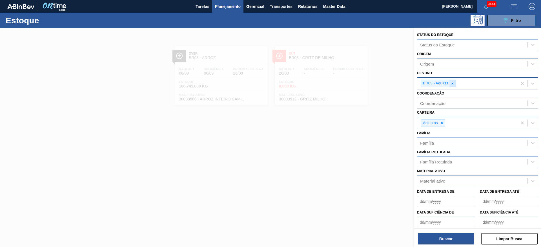
click at [450, 85] on div at bounding box center [453, 83] width 6 height 7
type input "lag"
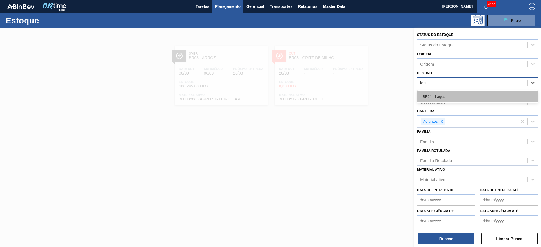
click at [446, 97] on div "BR21 - Lages" at bounding box center [477, 97] width 121 height 10
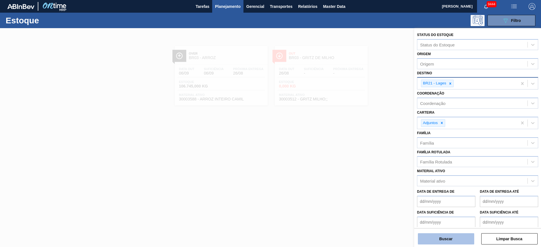
click at [440, 241] on button "Buscar" at bounding box center [446, 239] width 56 height 11
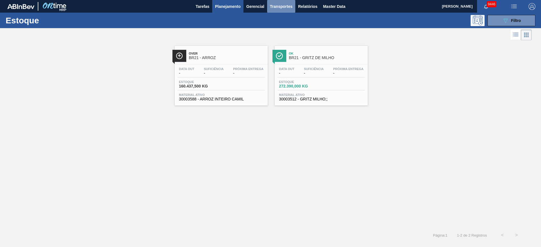
click at [281, 9] on span "Transportes" at bounding box center [281, 6] width 23 height 7
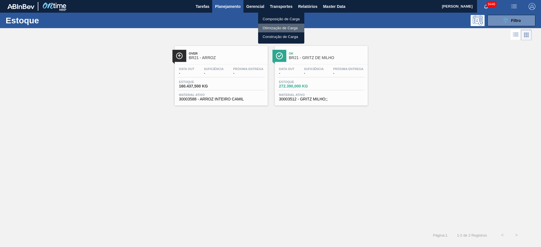
click at [274, 26] on li "Otimização de Carga" at bounding box center [281, 28] width 46 height 9
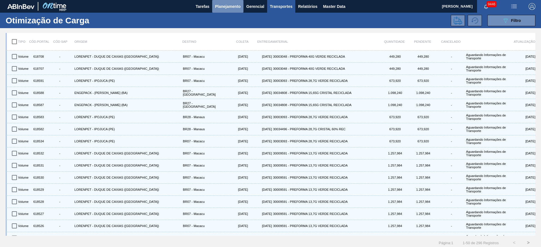
click at [218, 9] on span "Planejamento" at bounding box center [228, 6] width 26 height 7
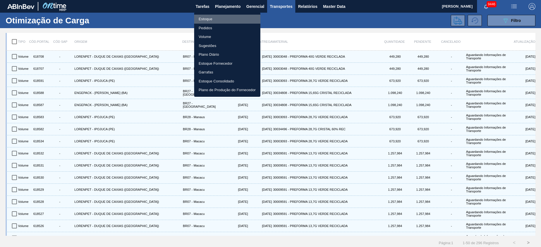
click at [220, 15] on li "Estoque" at bounding box center [227, 19] width 66 height 9
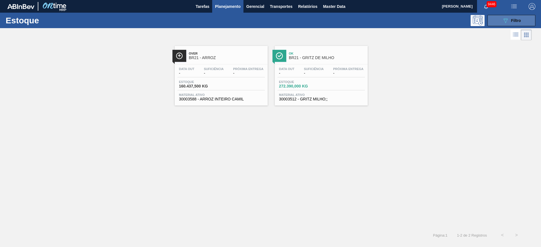
click at [501, 22] on button "089F7B8B-B2A5-4AFE-B5C0-19BA573D28AC Filtro" at bounding box center [512, 20] width 48 height 11
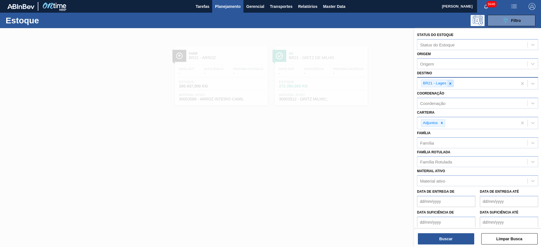
click at [450, 82] on icon at bounding box center [450, 84] width 4 height 4
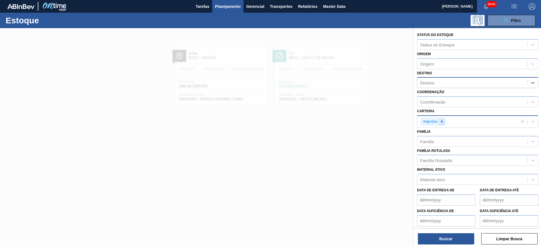
click at [441, 120] on icon at bounding box center [442, 122] width 4 height 4
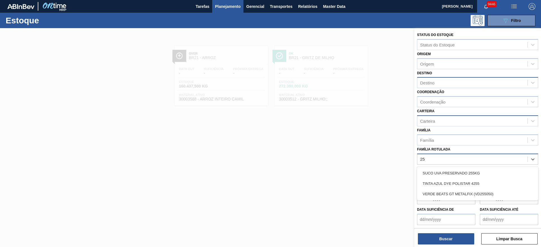
type Rotulada "255"
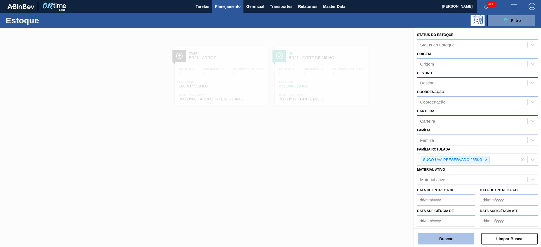
click at [440, 234] on button "Buscar" at bounding box center [446, 239] width 56 height 11
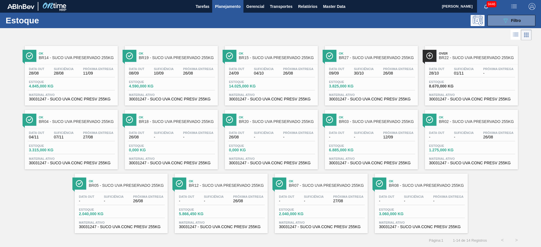
drag, startPoint x: 125, startPoint y: 181, endPoint x: 178, endPoint y: 30, distance: 160.3
click at [178, 30] on div at bounding box center [266, 35] width 532 height 14
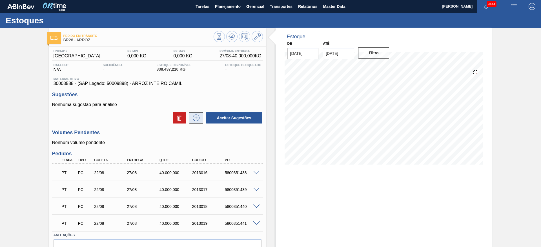
click at [199, 121] on icon at bounding box center [196, 118] width 9 height 7
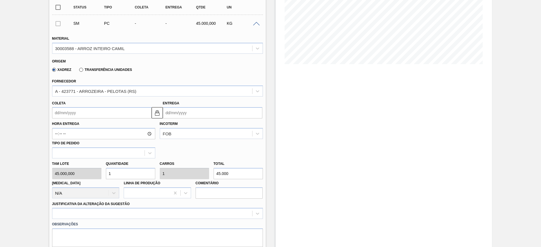
scroll to position [101, 0]
click at [119, 173] on input "1" at bounding box center [130, 173] width 49 height 11
type input "3"
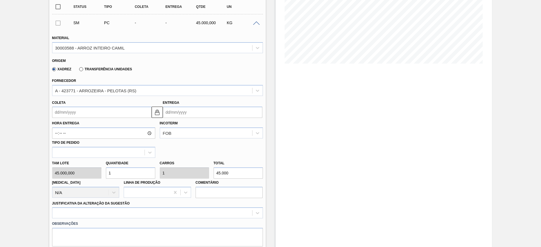
type input "135.000"
type input "3"
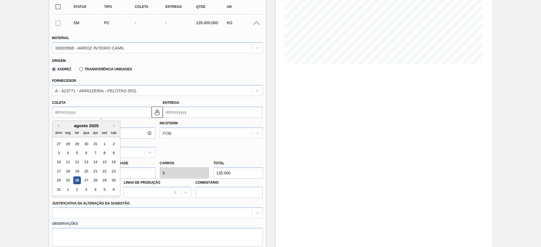
click at [64, 112] on input "Coleta" at bounding box center [102, 112] width 100 height 11
click at [116, 179] on div "30" at bounding box center [114, 181] width 8 height 8
type input "[DATE]"
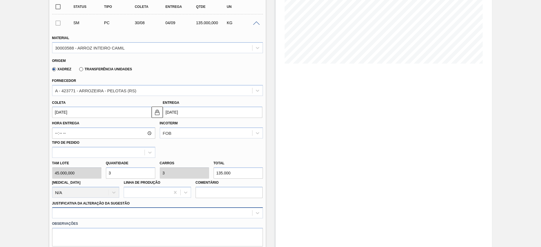
scroll to position [162, 0]
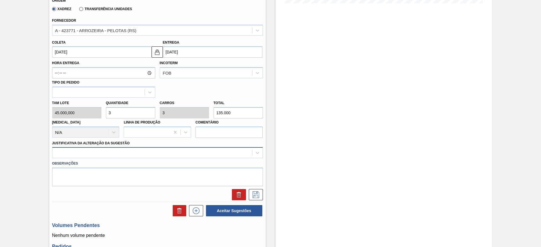
click at [207, 158] on div at bounding box center [157, 152] width 211 height 11
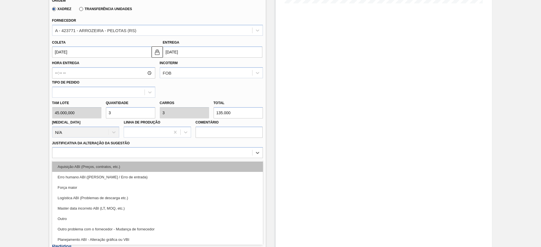
click at [230, 169] on div "Aquisição ABI (Preços, contratos, etc.)" at bounding box center [157, 167] width 211 height 10
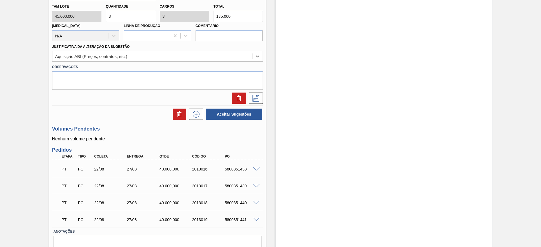
scroll to position [262, 0]
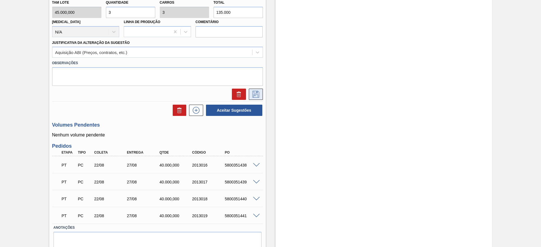
click at [258, 95] on icon at bounding box center [256, 94] width 7 height 7
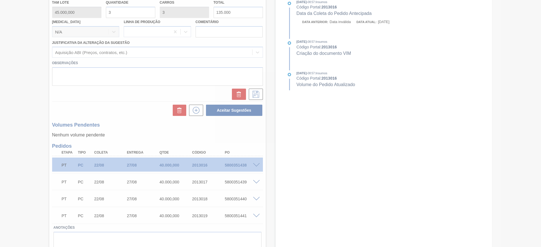
scroll to position [54, 0]
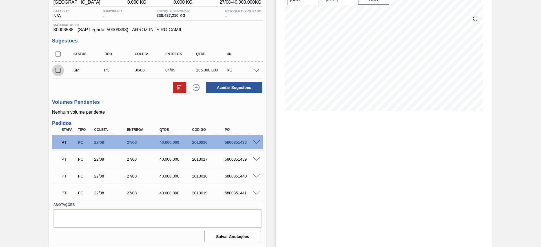
click at [54, 68] on input "checkbox" at bounding box center [58, 71] width 12 height 12
click at [227, 88] on button "Aceitar Sugestões" at bounding box center [234, 87] width 56 height 11
checkbox input "false"
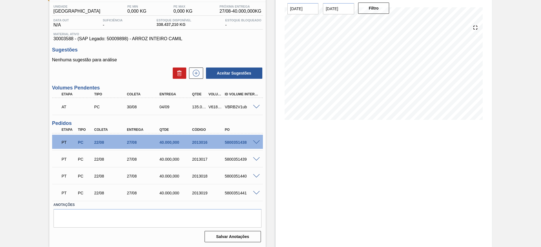
scroll to position [45, 0]
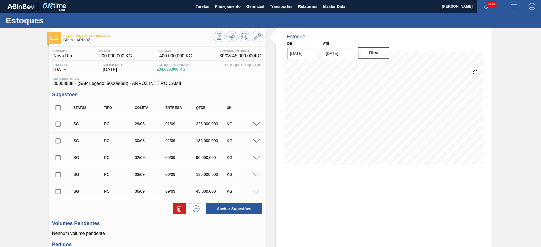
scroll to position [172, 0]
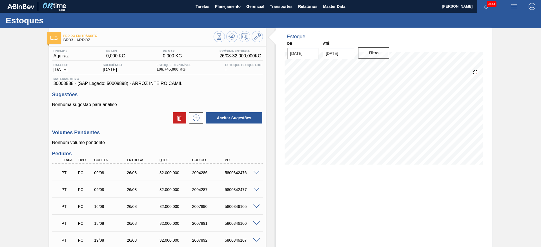
scroll to position [115, 0]
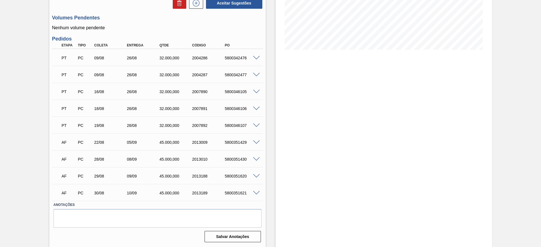
click at [255, 142] on span at bounding box center [256, 143] width 7 height 4
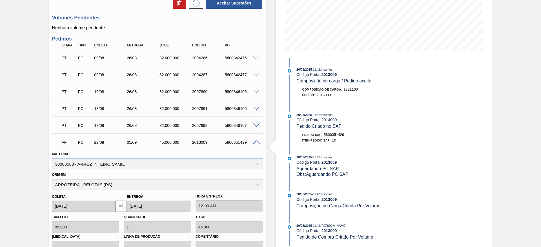
scroll to position [252, 0]
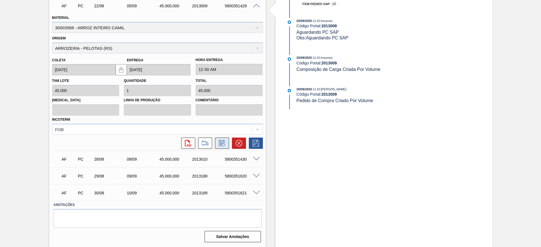
click at [224, 145] on icon at bounding box center [222, 143] width 9 height 7
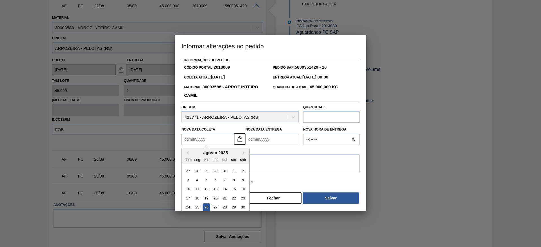
click at [196, 137] on Coleta2013009 "Nova Data Coleta" at bounding box center [208, 139] width 53 height 11
click at [227, 211] on div "28" at bounding box center [225, 208] width 8 height 8
type Coleta2013009 "[DATE]"
type Entrega2013009 "[DATE]"
click at [200, 143] on Coleta2013009 "[DATE]" at bounding box center [208, 139] width 53 height 11
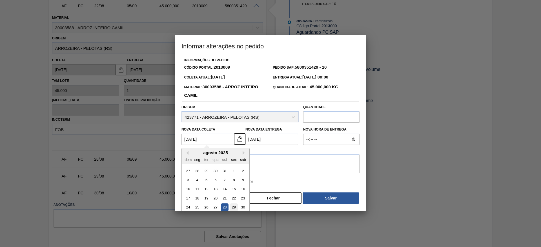
click at [234, 212] on div "29" at bounding box center [234, 208] width 8 height 8
type Coleta2013009 "[DATE]"
type Entrega2013009 "[DATE]"
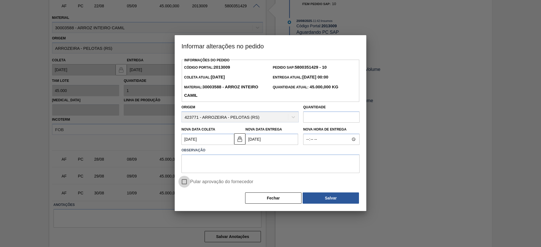
click at [187, 184] on input "Pular aprovação do fornecedor" at bounding box center [184, 182] width 12 height 12
checkbox input "true"
click at [222, 168] on textarea at bounding box center [271, 164] width 178 height 19
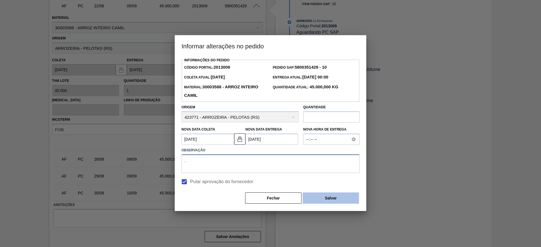
type textarea "."
click at [334, 204] on button "Salvar" at bounding box center [331, 198] width 56 height 11
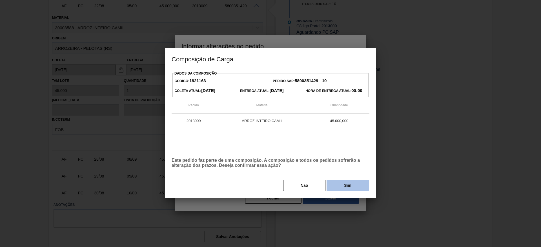
click at [343, 187] on button "Sim" at bounding box center [348, 185] width 42 height 11
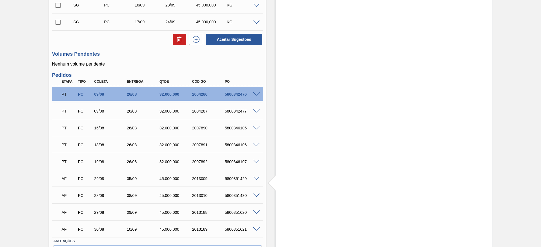
scroll to position [0, 0]
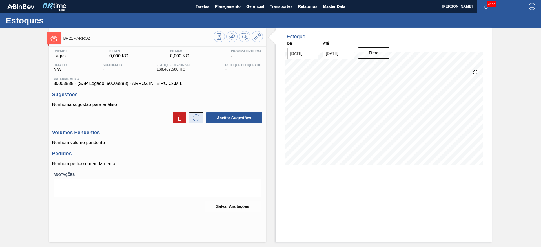
click at [199, 117] on icon at bounding box center [196, 118] width 7 height 7
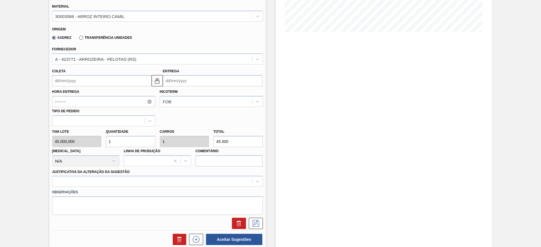
scroll to position [135, 0]
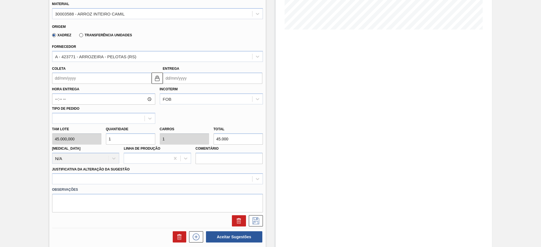
click at [123, 141] on input "1" at bounding box center [130, 139] width 49 height 11
type input "2"
type input "90.000"
type input "2"
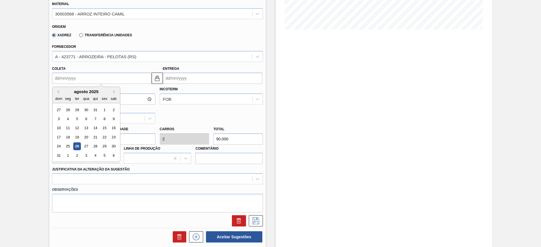
click at [68, 79] on input "Coleta" at bounding box center [102, 78] width 100 height 11
drag, startPoint x: 97, startPoint y: 151, endPoint x: 97, endPoint y: 145, distance: 6.2
click at [97, 145] on div "27 28 29 30 31 1 2 3 4 5 6 7 8 9 10 11 12 13 14 15 16 17 18 19 20 21 22 23 24 2…" at bounding box center [86, 132] width 64 height 55
click at [97, 145] on div "28" at bounding box center [95, 147] width 8 height 8
type input "28/08/2025"
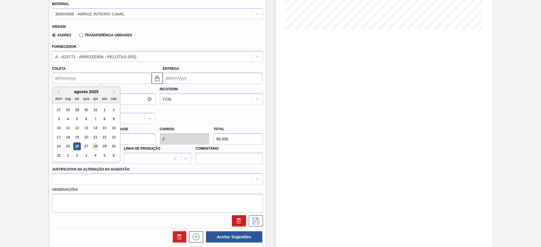
type input "30/08/2025"
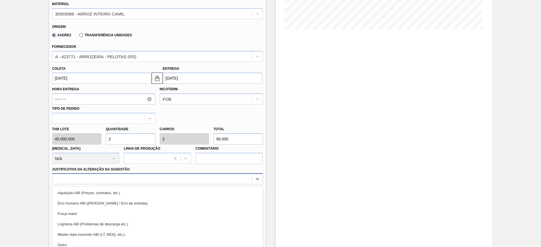
scroll to position [162, 0]
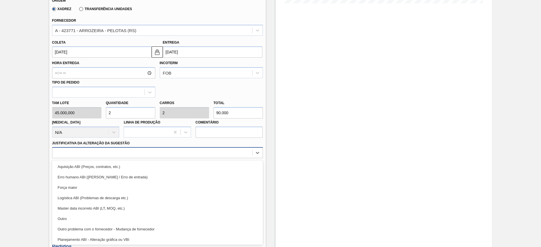
click at [170, 158] on div "option Força maior focused, 3 of 18. 18 results available. Use Up and Down to c…" at bounding box center [157, 152] width 211 height 11
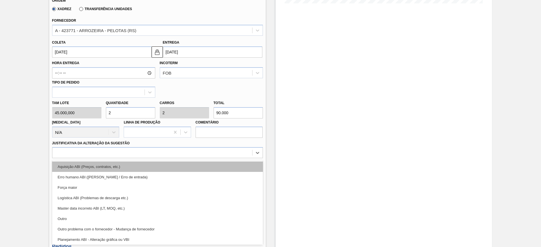
click at [194, 170] on div "Aquisição ABI (Preços, contratos, etc.)" at bounding box center [157, 167] width 211 height 10
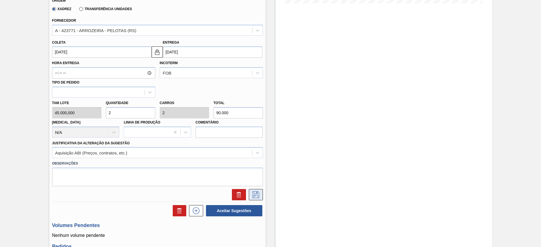
click at [259, 199] on button at bounding box center [256, 194] width 14 height 11
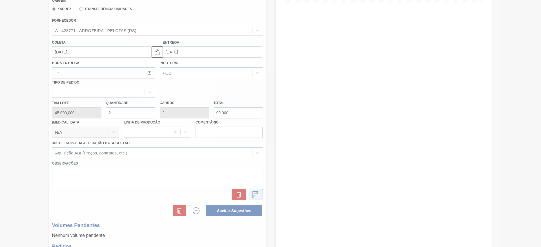
scroll to position [0, 0]
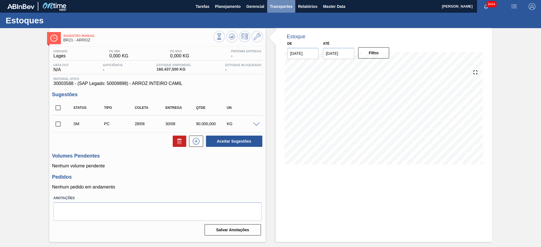
click at [285, 7] on span "Transportes" at bounding box center [281, 6] width 23 height 7
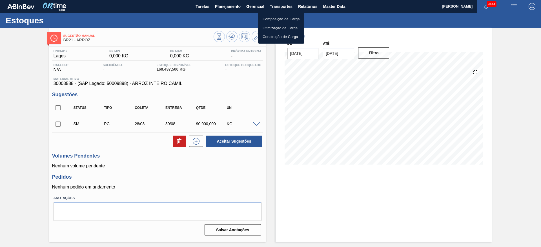
click at [63, 124] on div at bounding box center [270, 123] width 541 height 247
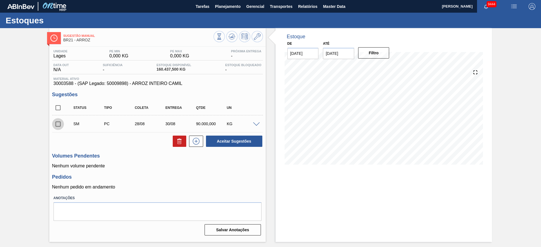
click at [62, 125] on input "checkbox" at bounding box center [58, 124] width 12 height 12
click at [235, 138] on button "Aceitar Sugestões" at bounding box center [234, 141] width 56 height 11
checkbox input "false"
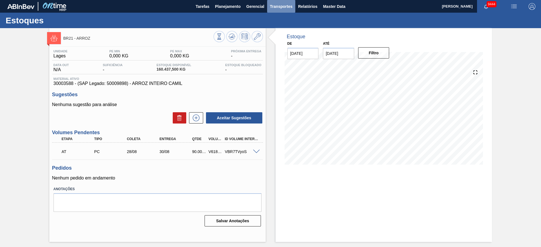
click at [279, 5] on span "Transportes" at bounding box center [281, 6] width 23 height 7
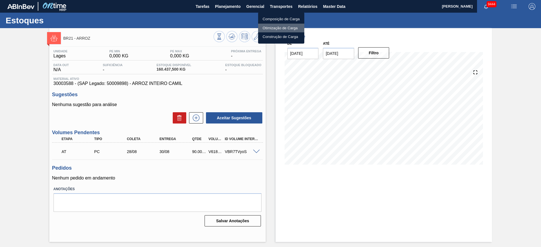
click at [278, 28] on li "Otimização de Carga" at bounding box center [281, 28] width 46 height 9
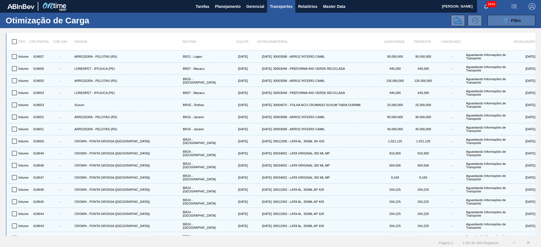
click at [506, 20] on icon at bounding box center [506, 20] width 4 height 5
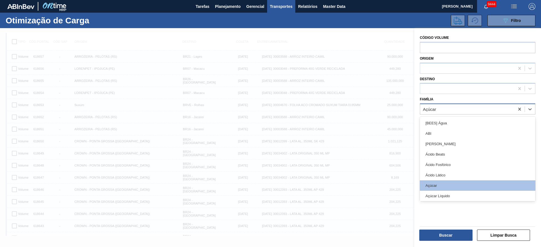
click at [447, 112] on div "Açúcar" at bounding box center [467, 109] width 94 height 8
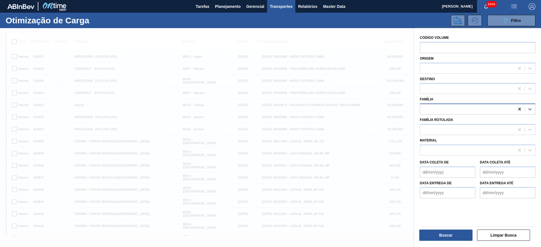
click at [521, 110] on icon at bounding box center [520, 110] width 6 height 6
click at [519, 110] on icon at bounding box center [519, 109] width 3 height 3
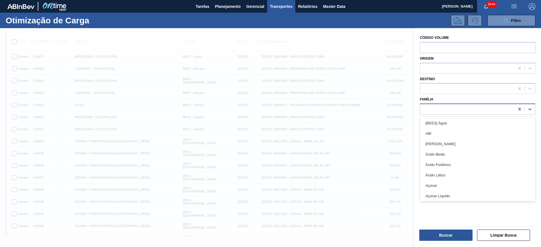
click at [488, 109] on div at bounding box center [467, 109] width 94 height 8
type input "a"
type input "arr"
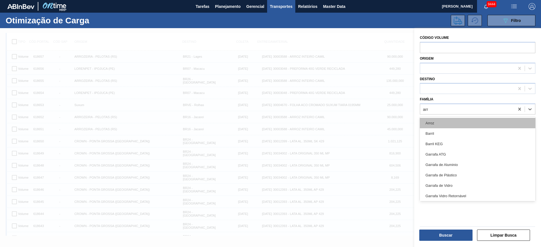
click at [447, 120] on div "Arroz" at bounding box center [478, 123] width 116 height 10
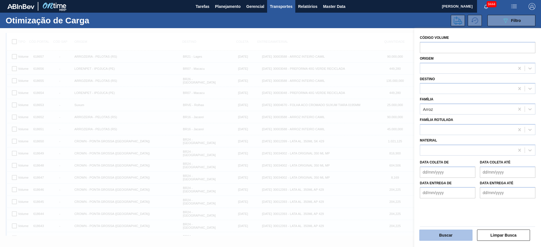
click at [441, 237] on button "Buscar" at bounding box center [445, 235] width 53 height 11
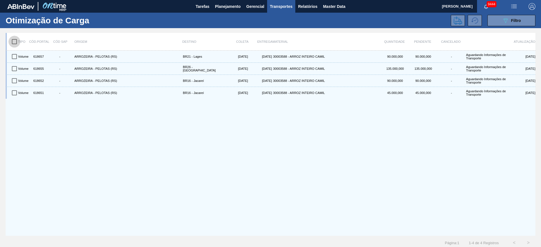
click at [12, 41] on input "checkbox" at bounding box center [14, 42] width 12 height 12
checkbox input "true"
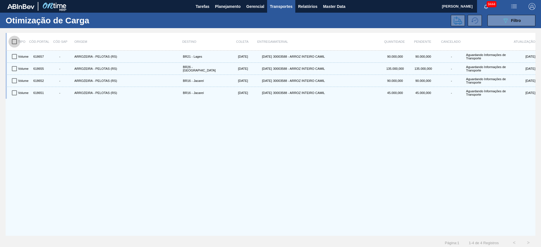
checkbox input "true"
click at [454, 23] on icon at bounding box center [458, 20] width 8 height 8
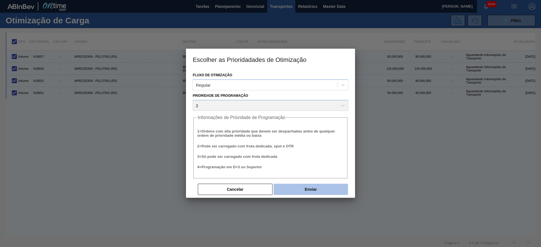
click at [324, 189] on button "Enviar" at bounding box center [311, 189] width 74 height 11
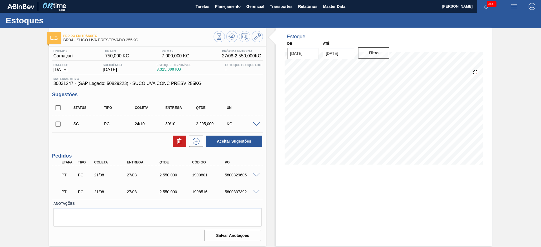
click at [230, 42] on div at bounding box center [238, 37] width 49 height 13
click at [231, 38] on icon at bounding box center [232, 36] width 7 height 7
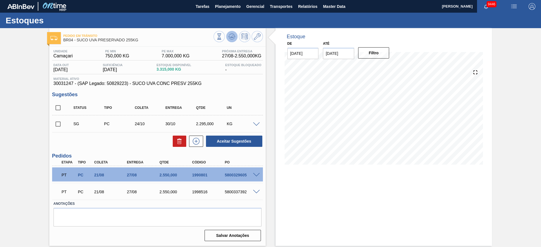
click at [231, 38] on icon at bounding box center [232, 36] width 7 height 7
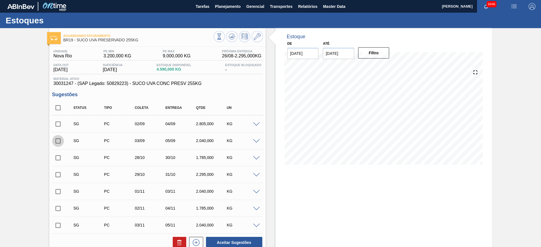
click at [60, 141] on input "checkbox" at bounding box center [58, 141] width 12 height 12
click at [230, 240] on button "Aceitar Sugestões" at bounding box center [234, 242] width 56 height 11
checkbox input "false"
